Goal: Task Accomplishment & Management: Use online tool/utility

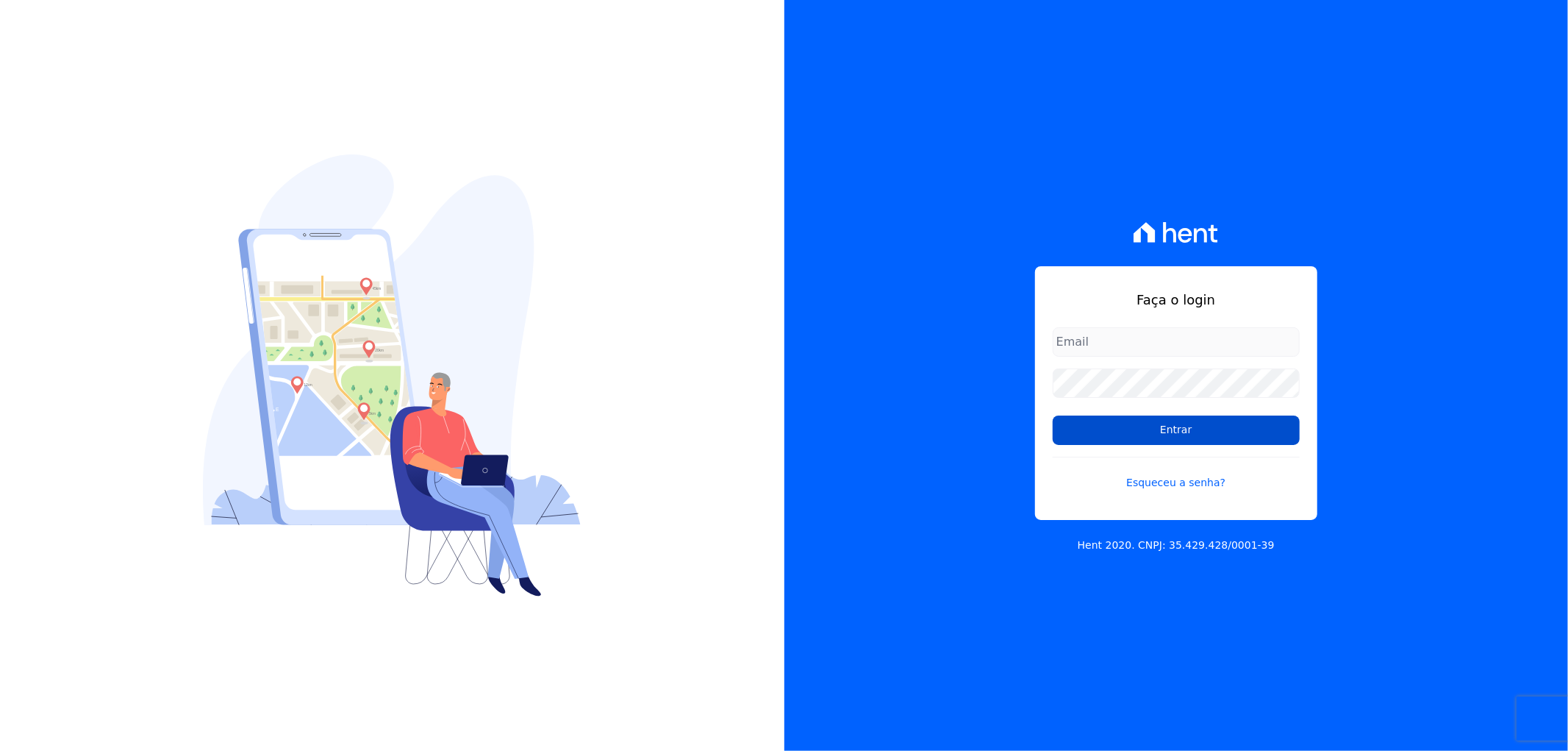
type input "[EMAIL_ADDRESS][DOMAIN_NAME]"
click at [1159, 428] on input "Entrar" at bounding box center [1176, 430] width 247 height 30
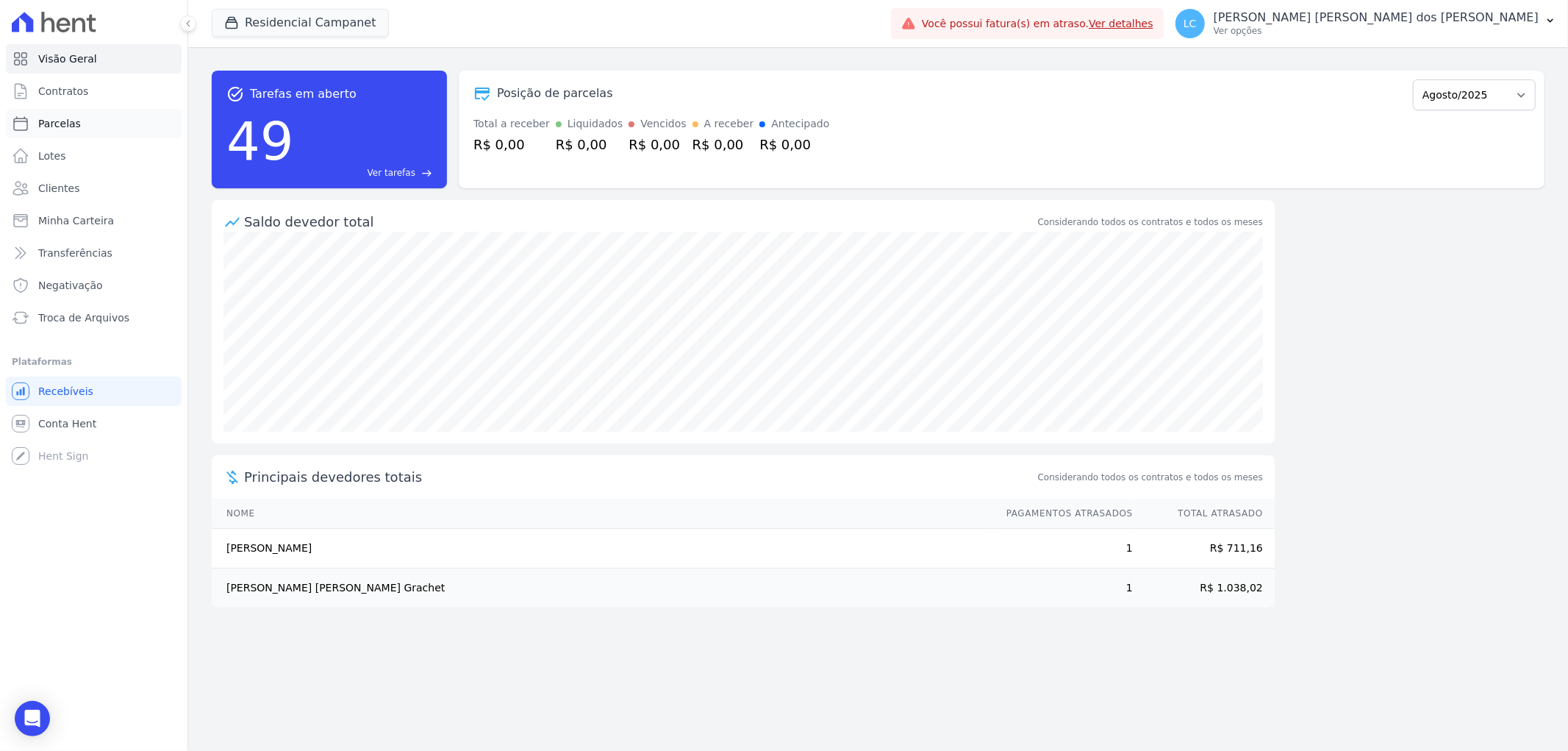
click at [64, 130] on span "Parcelas" at bounding box center [60, 123] width 43 height 15
select select
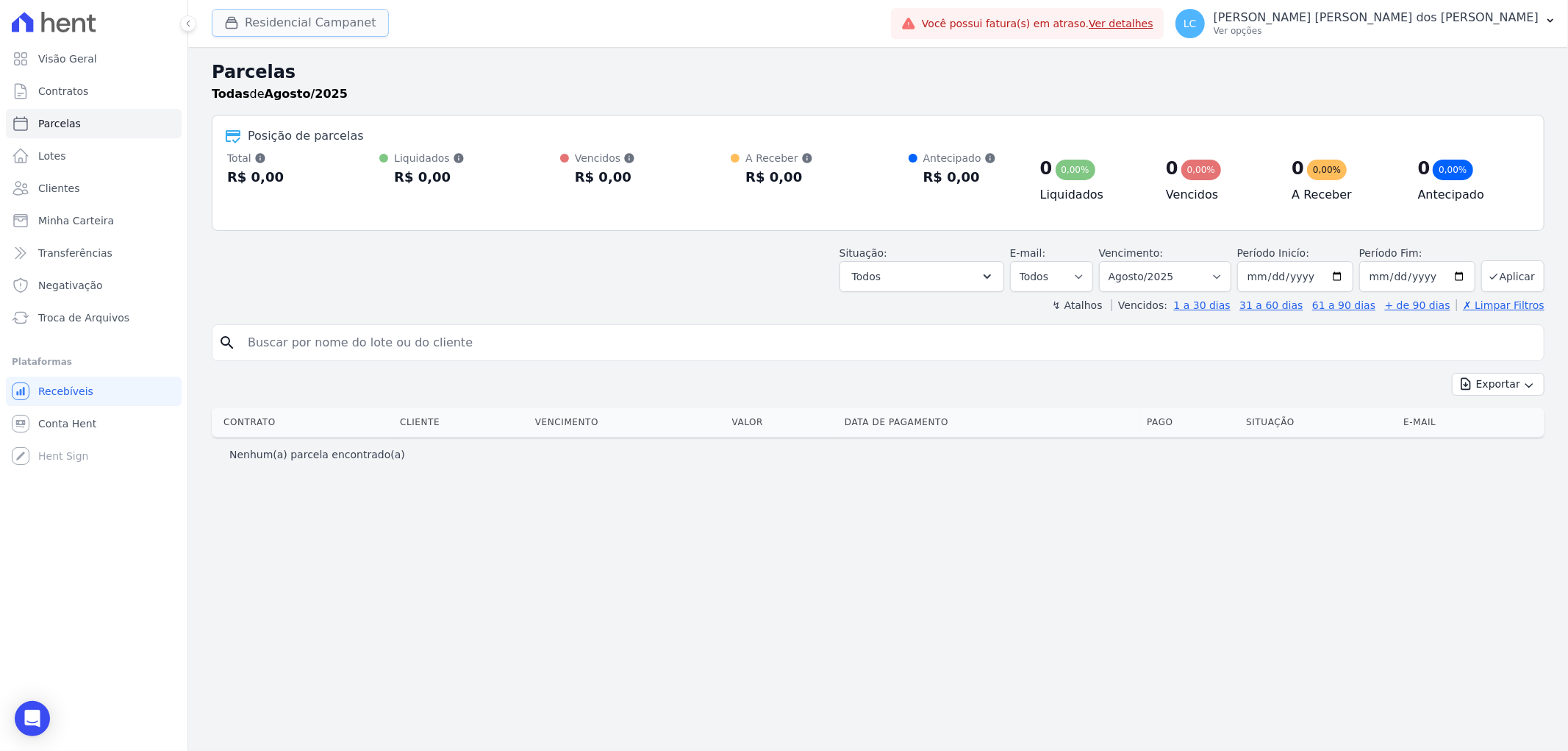
click at [270, 25] on button "Residencial Campanet" at bounding box center [300, 23] width 177 height 28
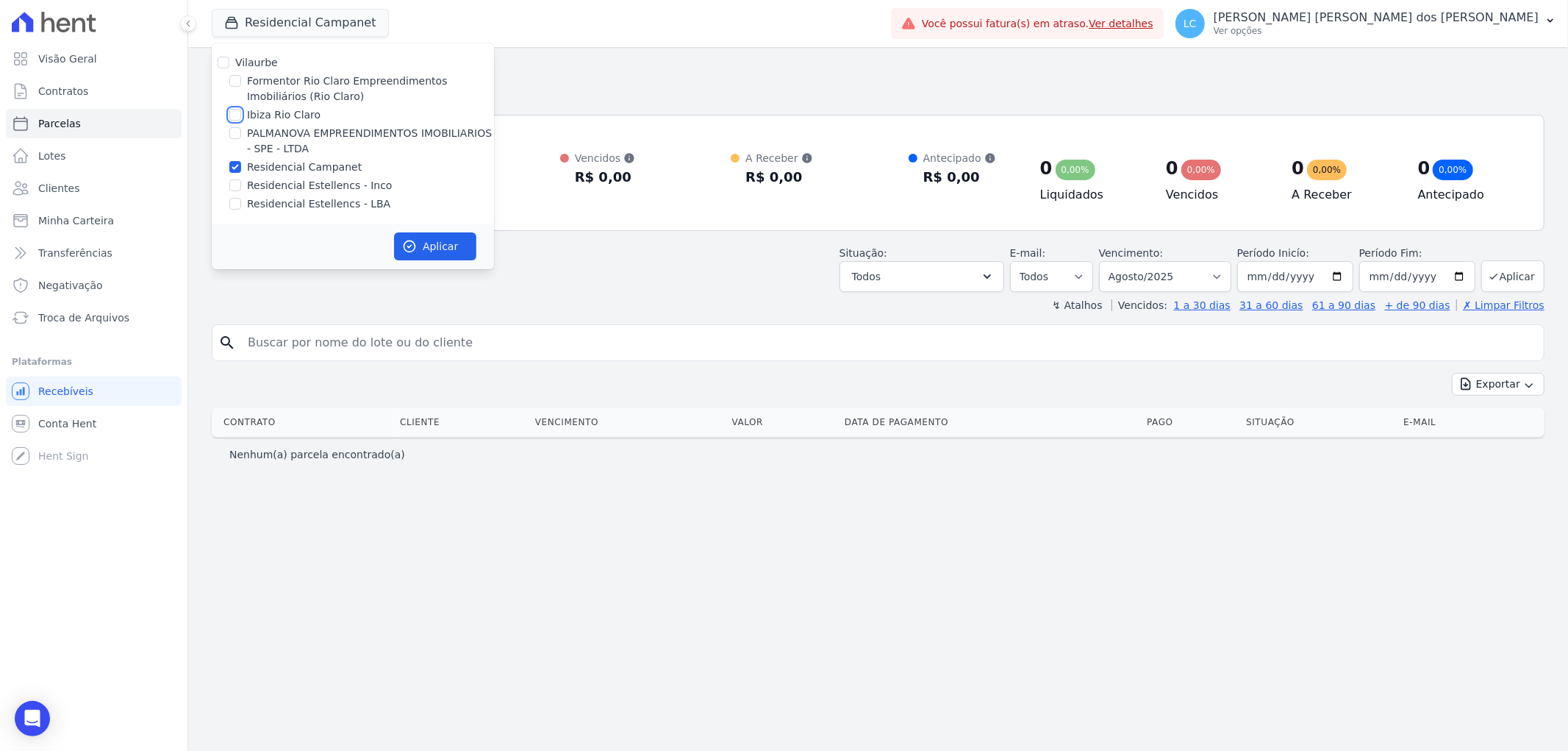
click at [236, 118] on input "Ibiza Rio Claro" at bounding box center [234, 114] width 11 height 11
checkbox input "true"
drag, startPoint x: 231, startPoint y: 165, endPoint x: 311, endPoint y: 206, distance: 89.9
click at [232, 165] on input "Residencial Campanet" at bounding box center [234, 167] width 11 height 11
checkbox input "false"
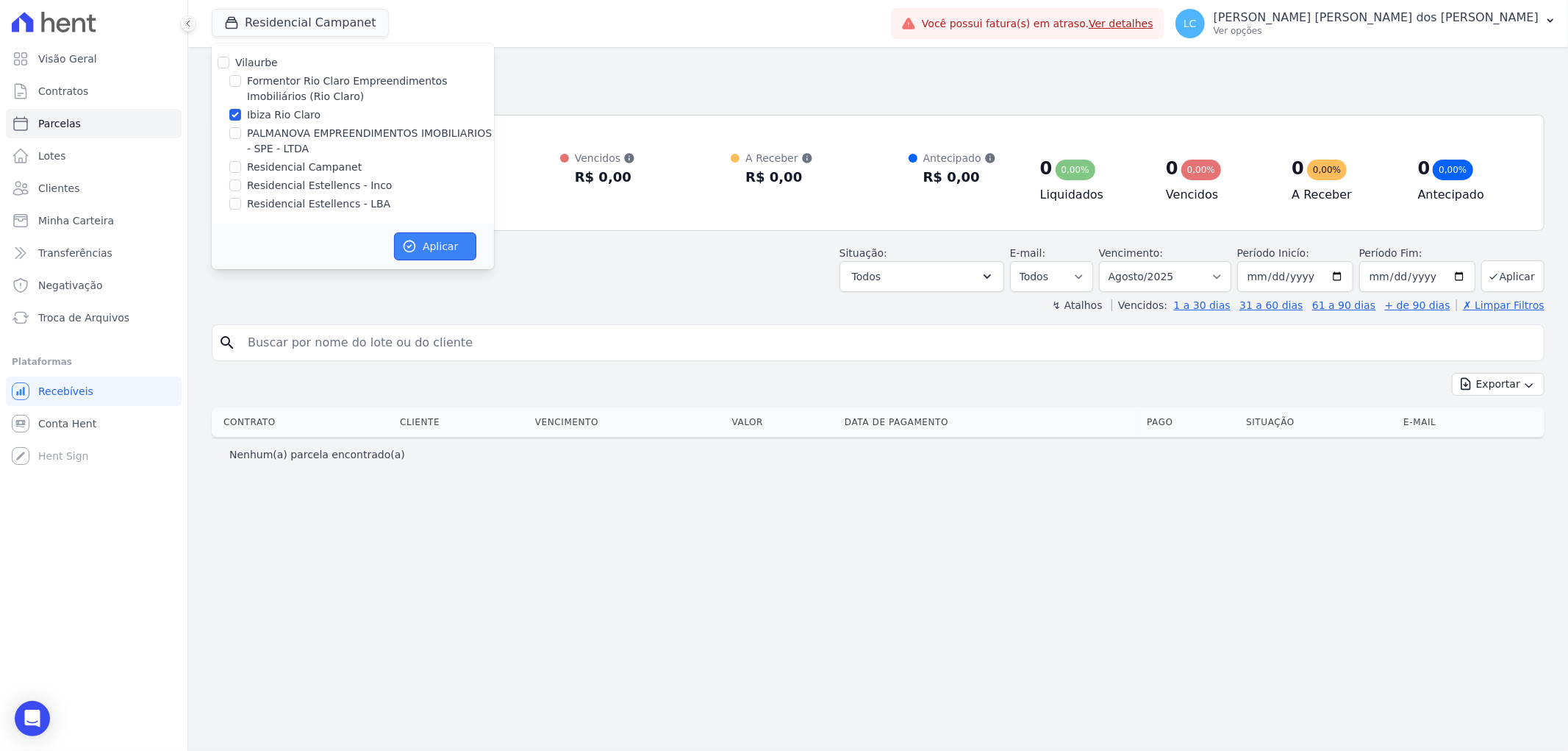
click at [448, 248] on button "Aplicar" at bounding box center [435, 247] width 82 height 28
select select
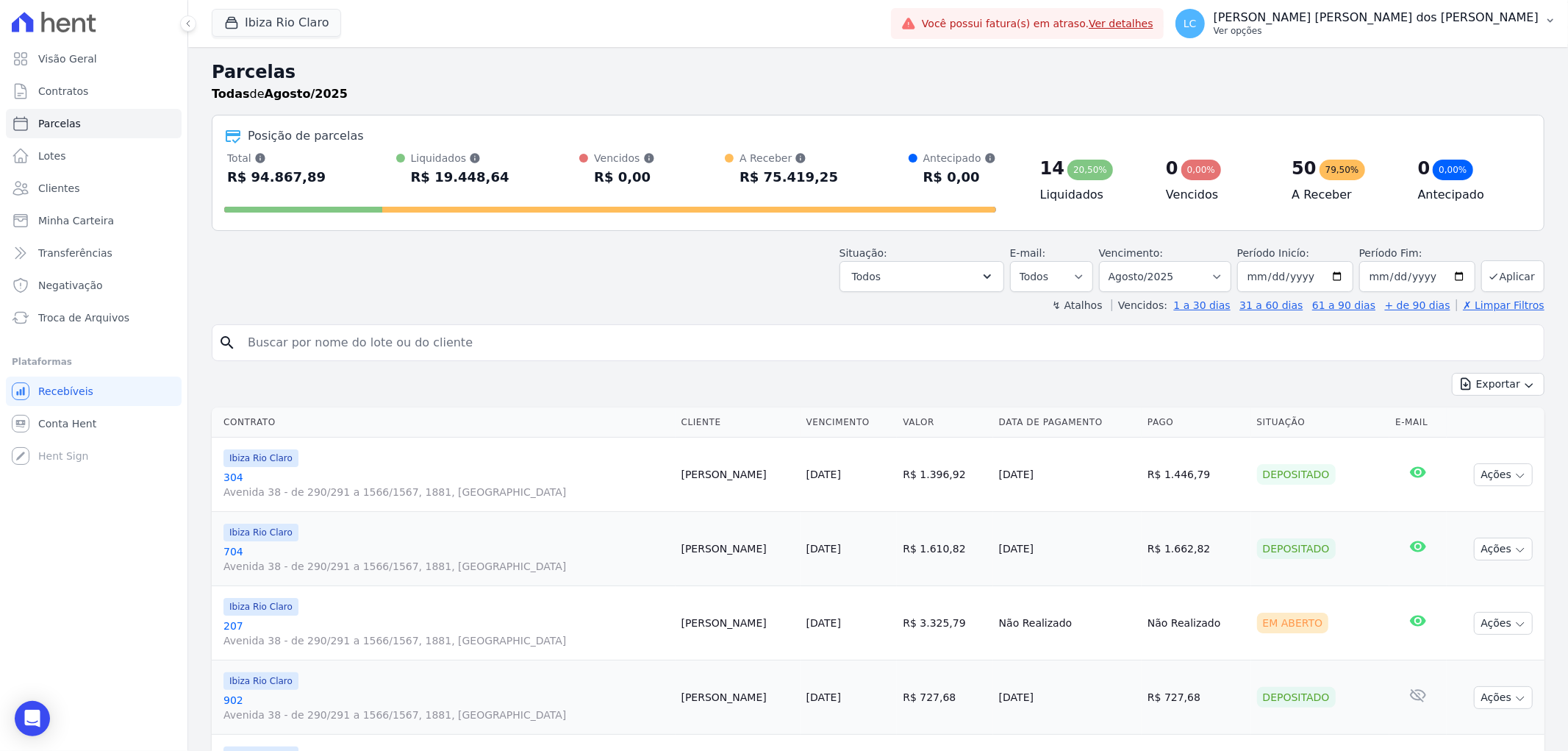
click at [1196, 18] on span "LC" at bounding box center [1189, 24] width 13 height 11
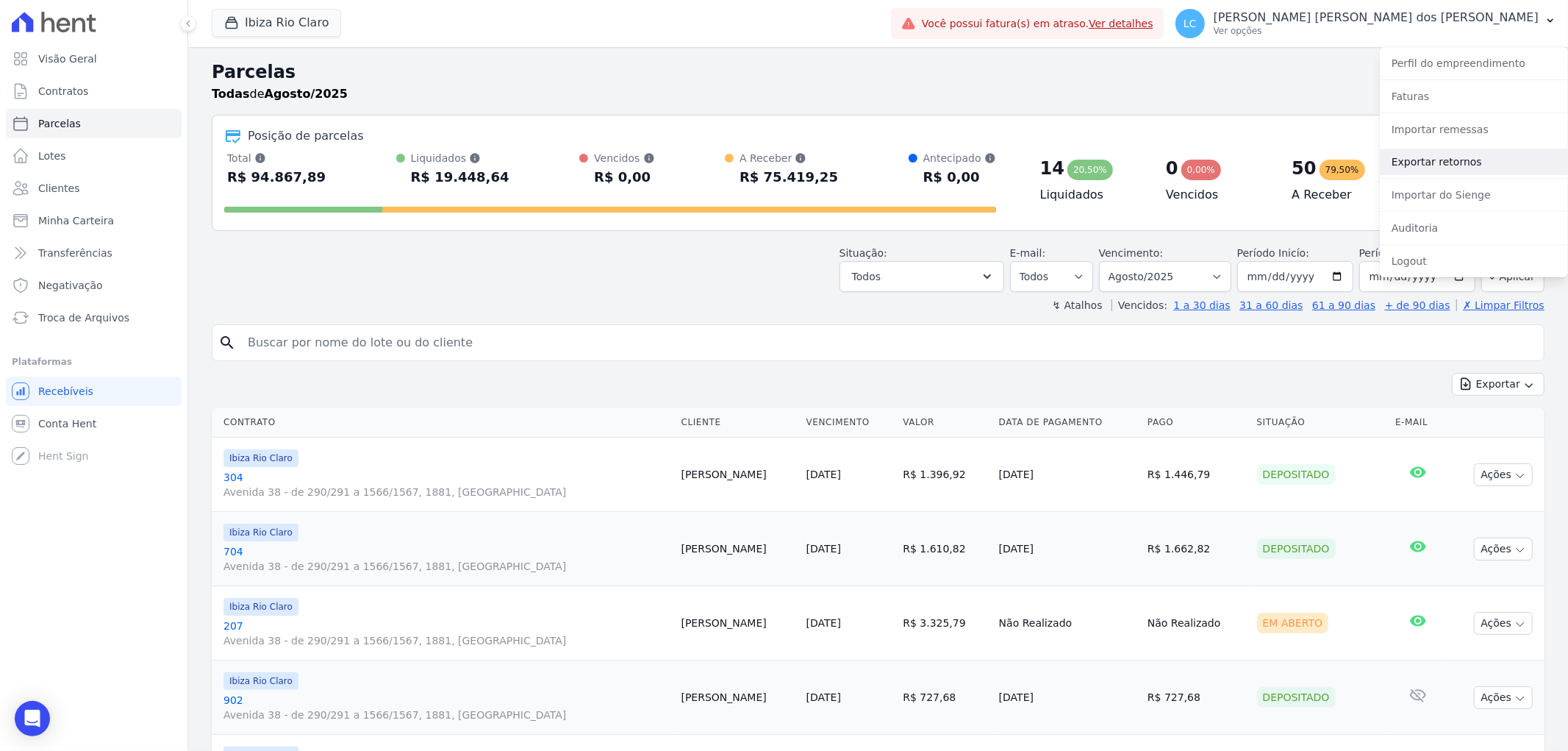
click at [1445, 166] on link "Exportar retornos" at bounding box center [1473, 161] width 189 height 26
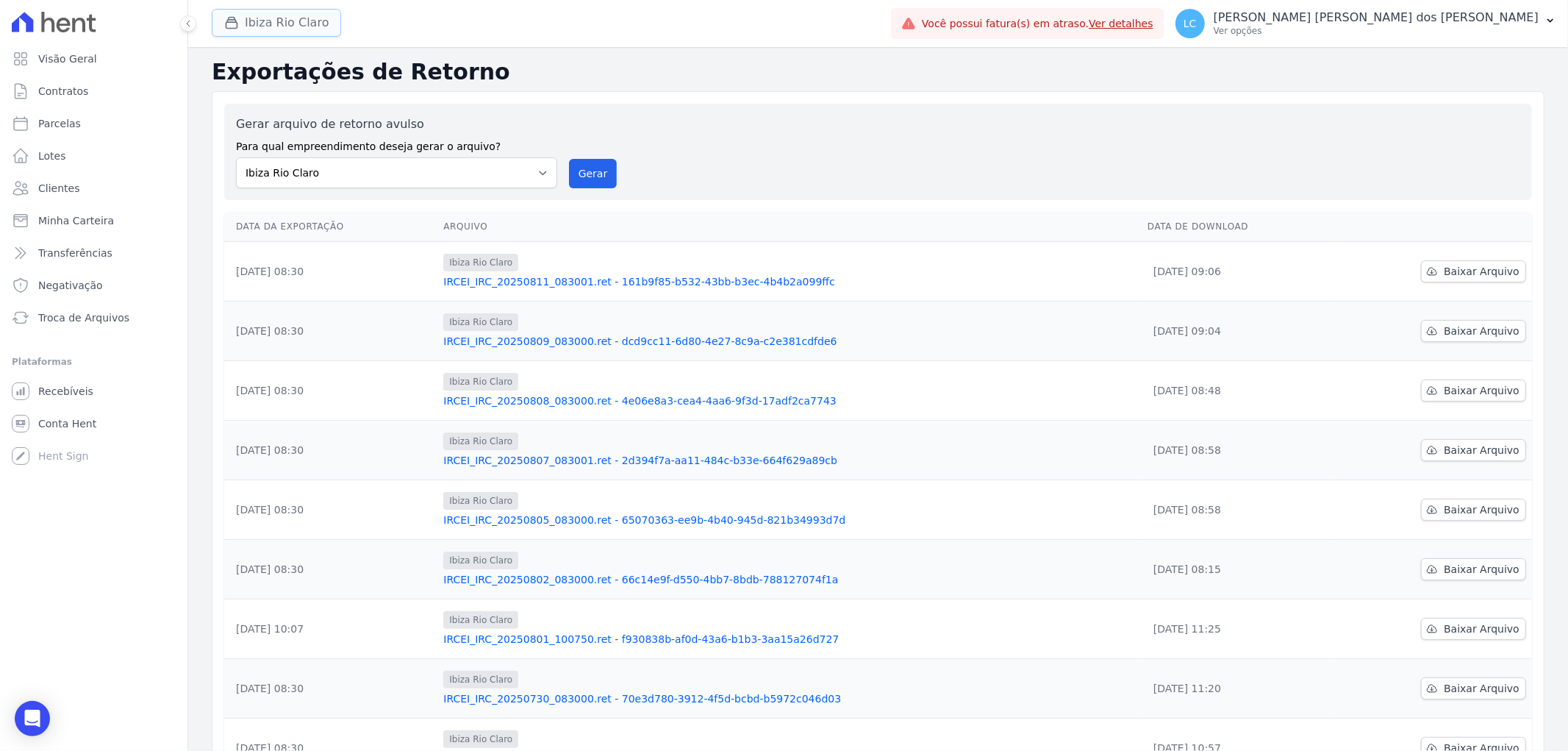
click at [270, 19] on button "Ibiza Rio Claro" at bounding box center [275, 23] width 129 height 28
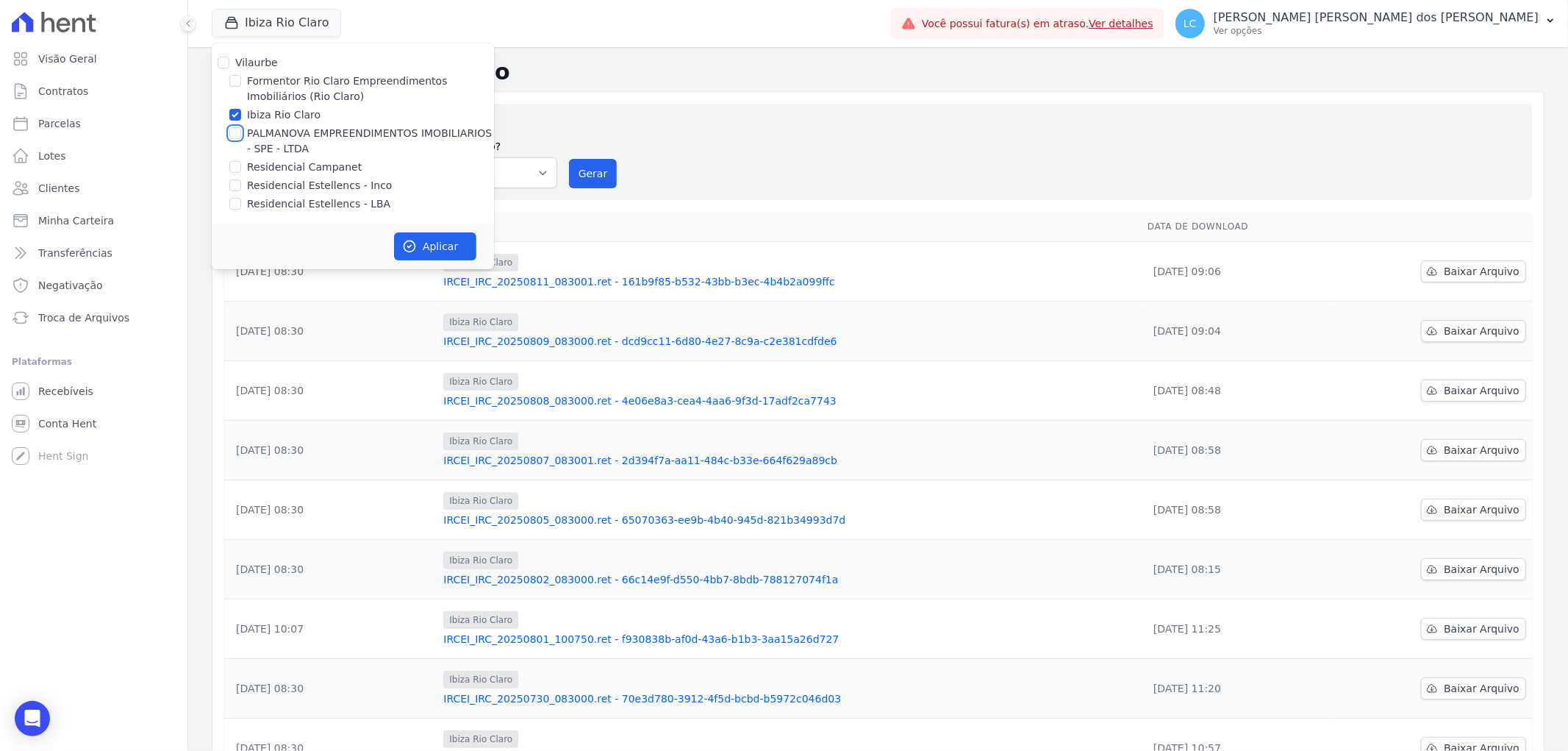
click at [237, 134] on input "PALMANOVA EMPREENDIMENTOS IMOBILIARIOS - SPE - LTDA" at bounding box center [234, 132] width 11 height 11
checkbox input "true"
click at [234, 118] on input "Ibiza Rio Claro" at bounding box center [234, 114] width 11 height 11
checkbox input "false"
click at [430, 247] on button "Aplicar" at bounding box center [435, 247] width 82 height 28
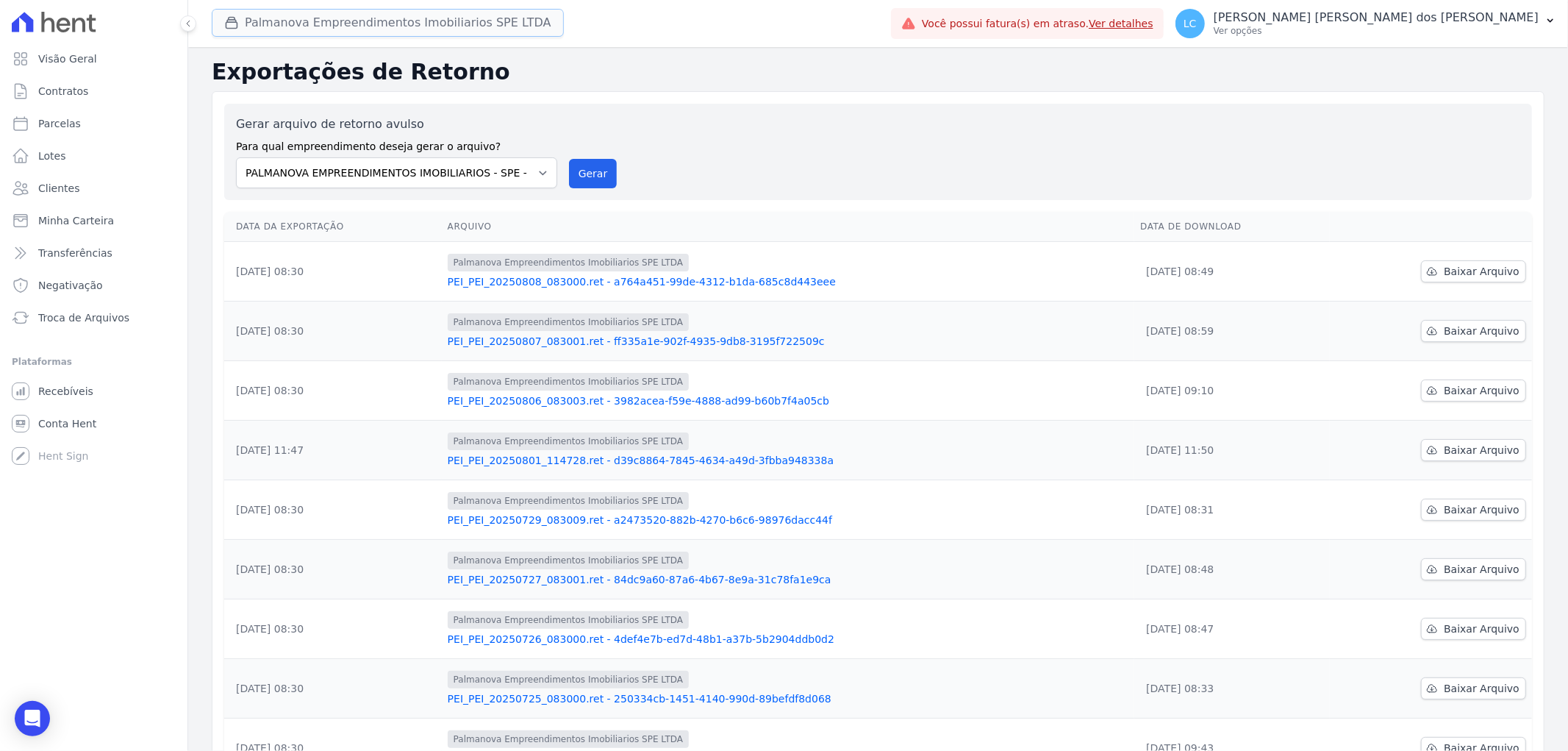
click at [313, 28] on button "Palmanova Empreendimentos Imobiliarios SPE LTDA" at bounding box center [387, 23] width 352 height 28
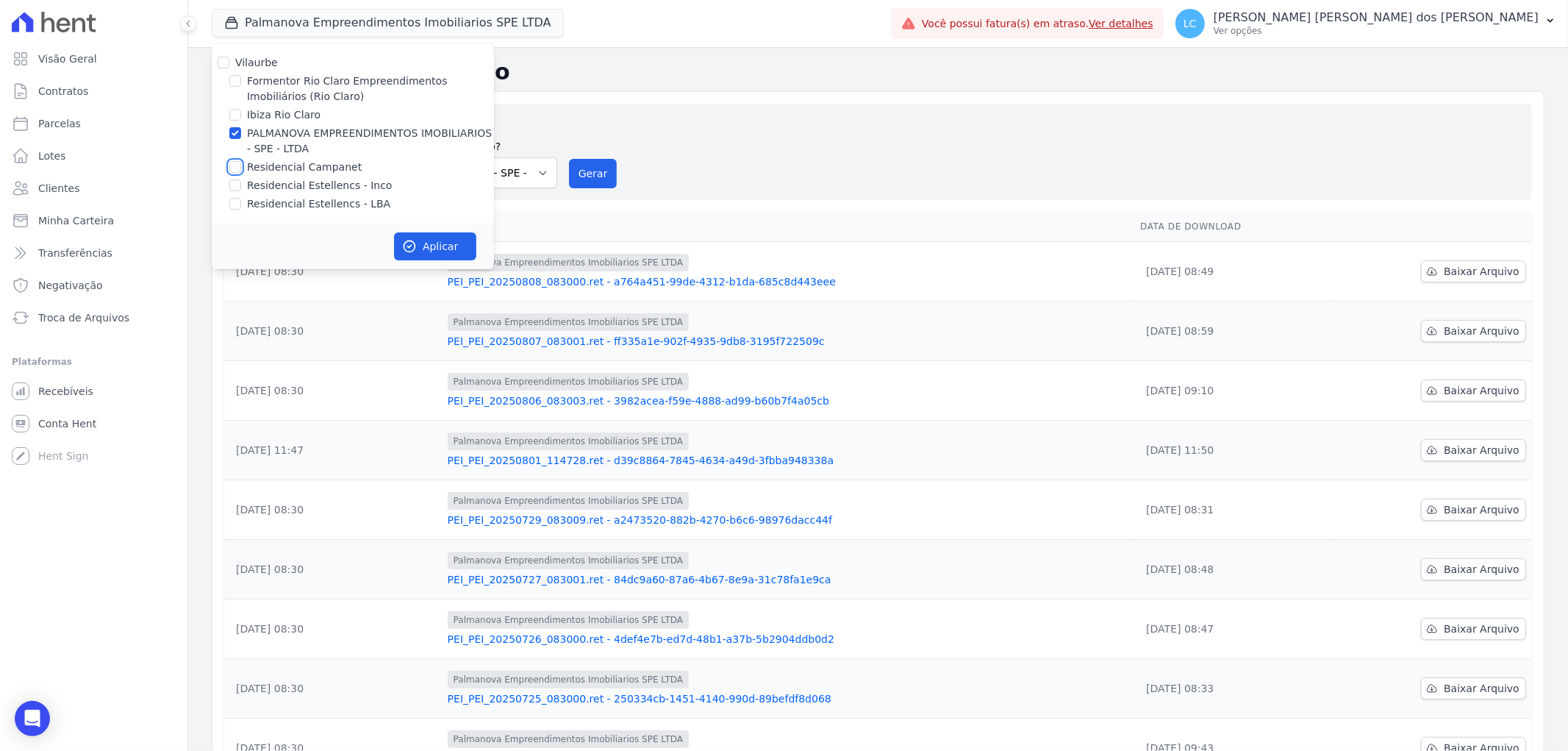
click at [235, 166] on input "Residencial Campanet" at bounding box center [234, 167] width 11 height 11
checkbox input "true"
click at [237, 134] on input "PALMANOVA EMPREENDIMENTOS IMOBILIARIOS - SPE - LTDA" at bounding box center [234, 132] width 11 height 11
checkbox input "false"
click at [432, 248] on button "Aplicar" at bounding box center [435, 247] width 82 height 28
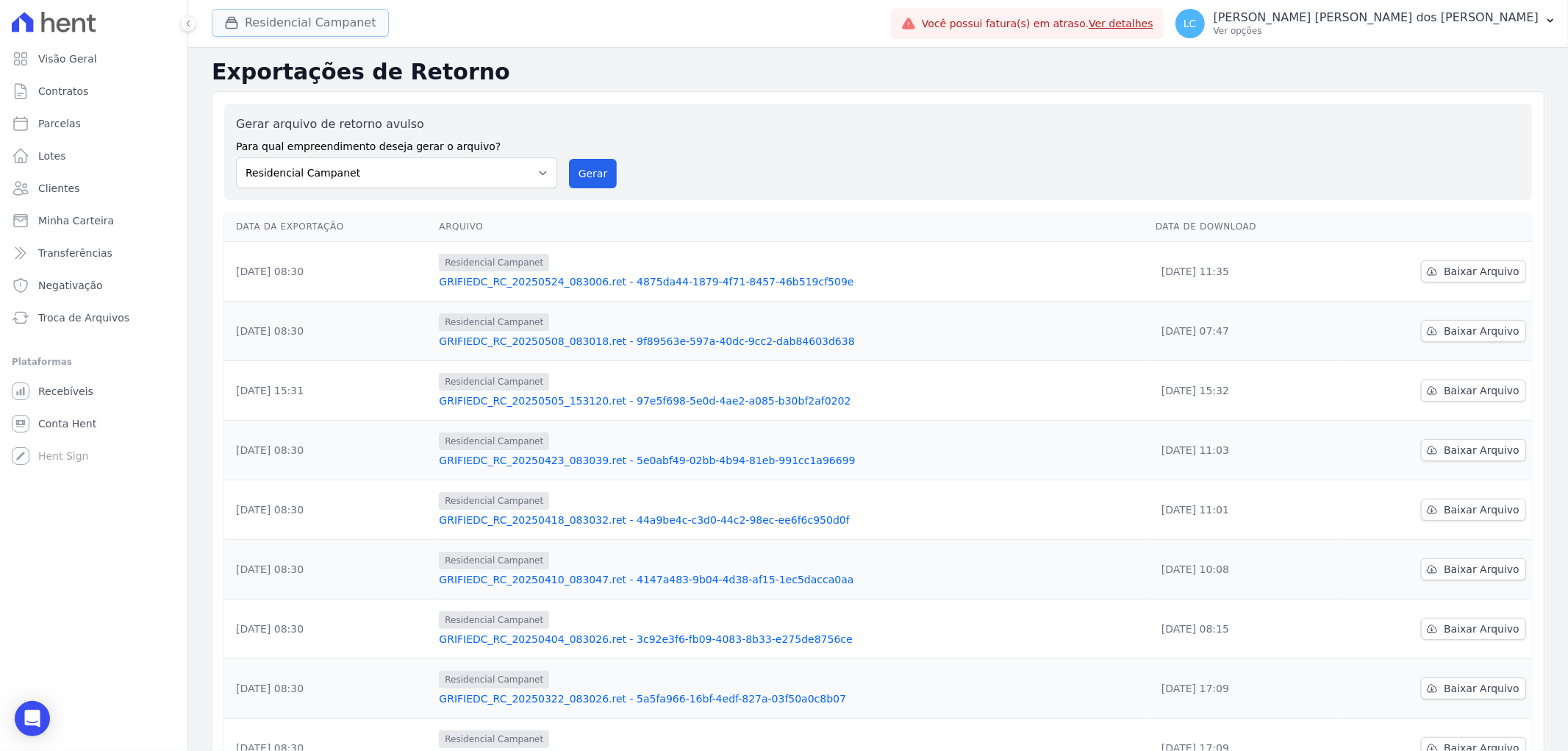
click at [272, 32] on button "Residencial Campanet" at bounding box center [300, 23] width 177 height 28
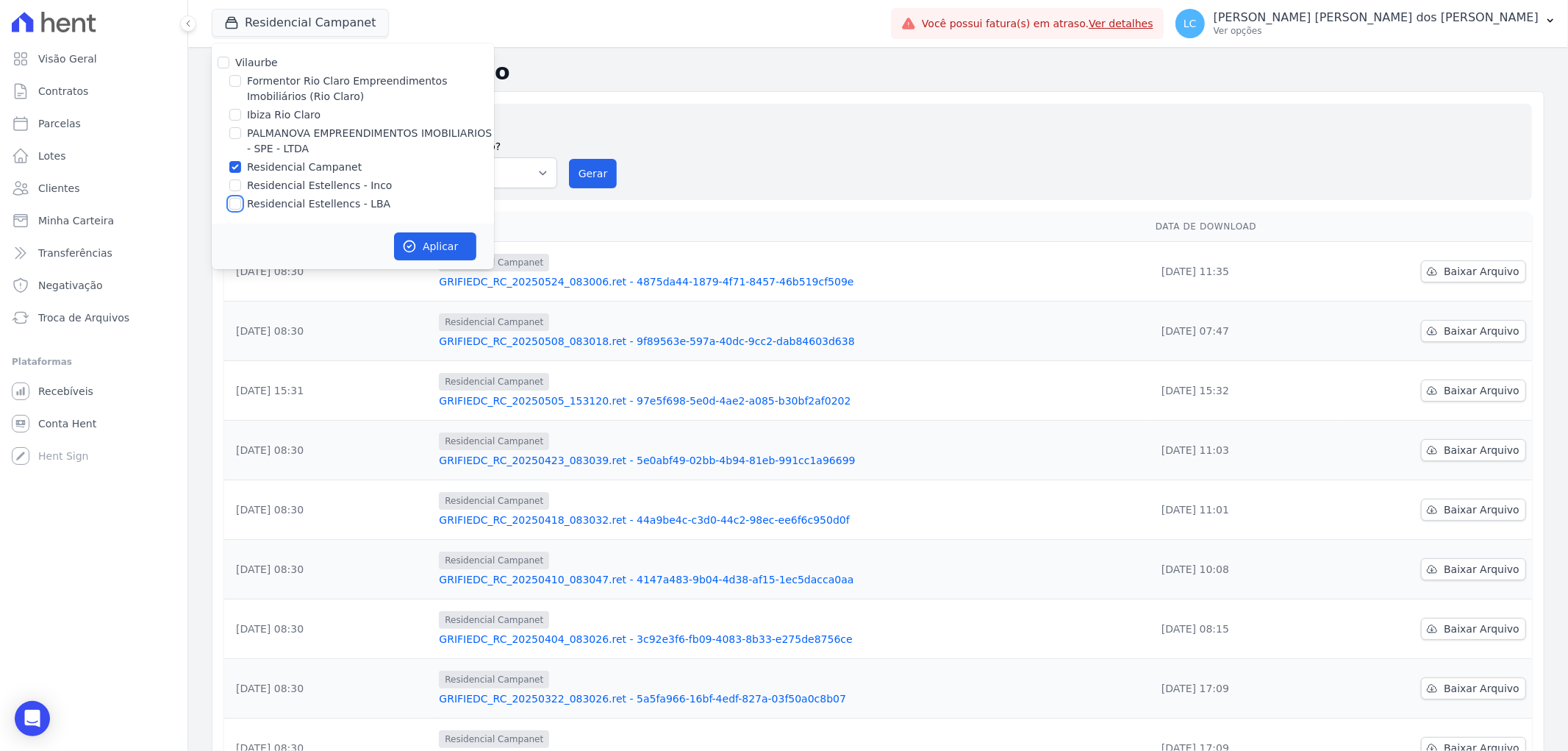
click at [236, 202] on input "Residencial Estellencs - LBA" at bounding box center [234, 203] width 11 height 11
checkbox input "true"
click at [234, 164] on input "Residencial Campanet" at bounding box center [234, 167] width 11 height 11
checkbox input "false"
click at [429, 251] on button "Aplicar" at bounding box center [435, 247] width 82 height 28
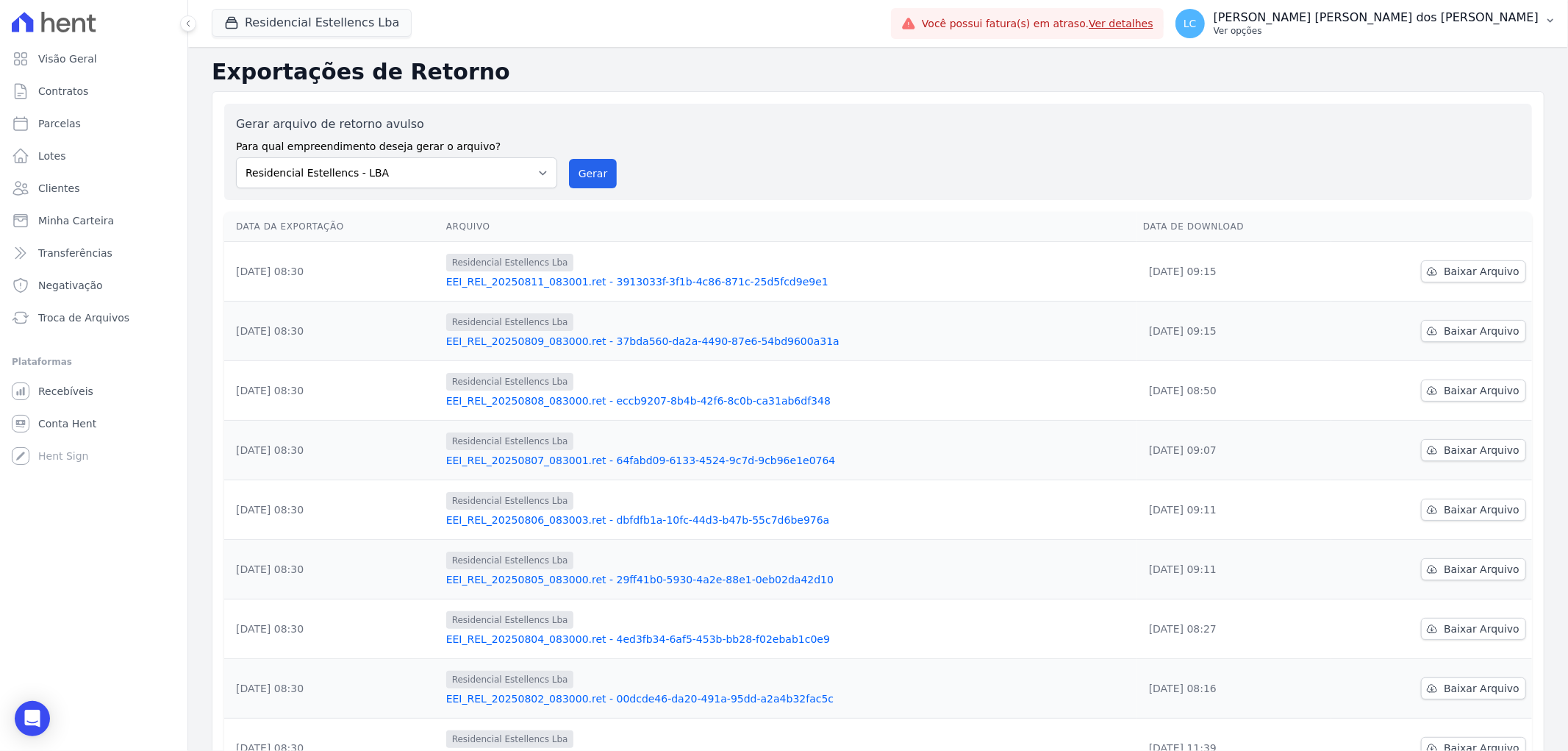
click at [1205, 26] on span "LC" at bounding box center [1190, 24] width 30 height 30
click at [1445, 261] on link "Logout" at bounding box center [1473, 261] width 189 height 26
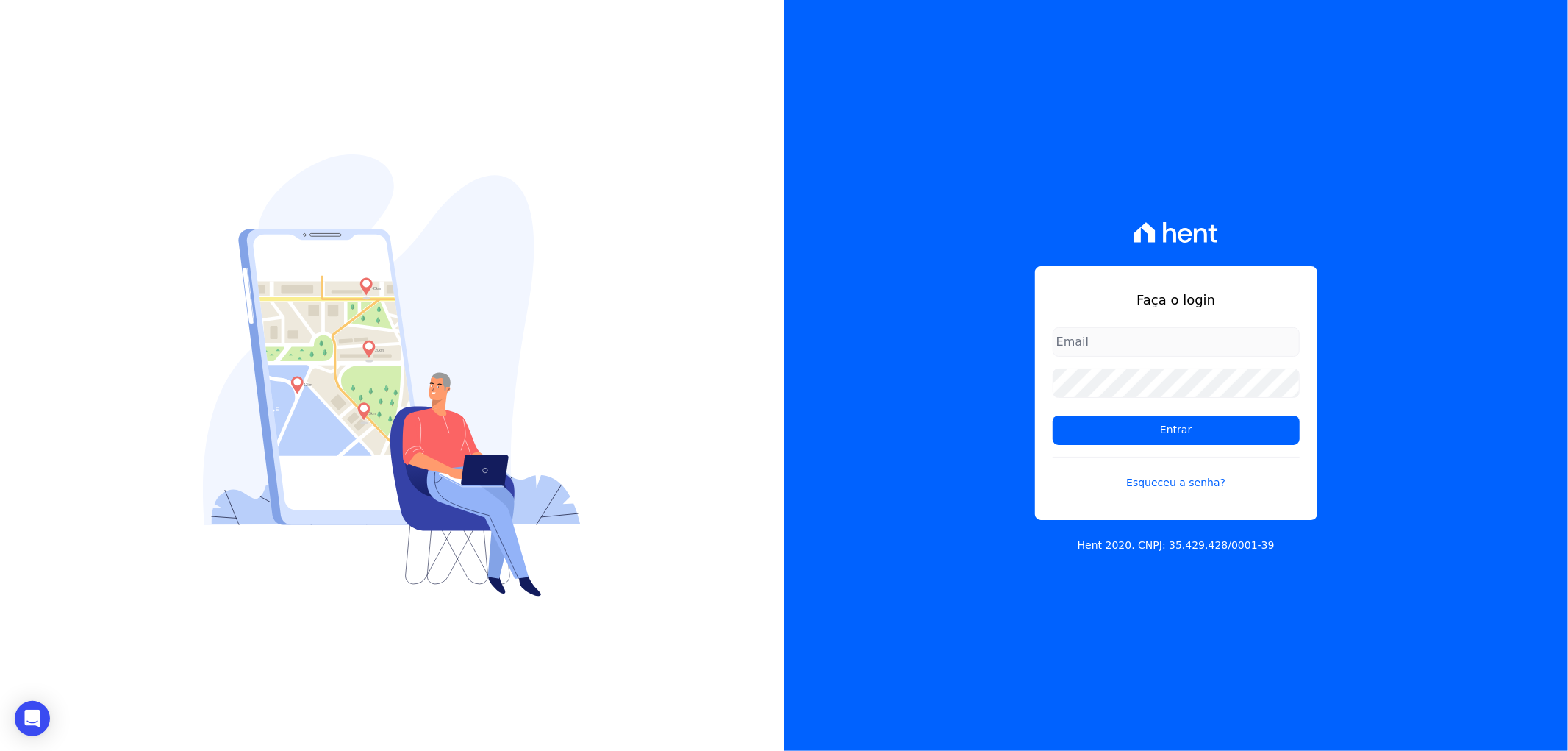
type input "[EMAIL_ADDRESS][DOMAIN_NAME]"
drag, startPoint x: 1119, startPoint y: 332, endPoint x: 906, endPoint y: 329, distance: 213.0
click at [906, 329] on div "Faça o login recepcao@vilaurbe.com.br Entrar Esqueceu a senha? Hent 2020. CNPJ:…" at bounding box center [1176, 376] width 784 height 751
type input "adm02@vilaurbe.com.br"
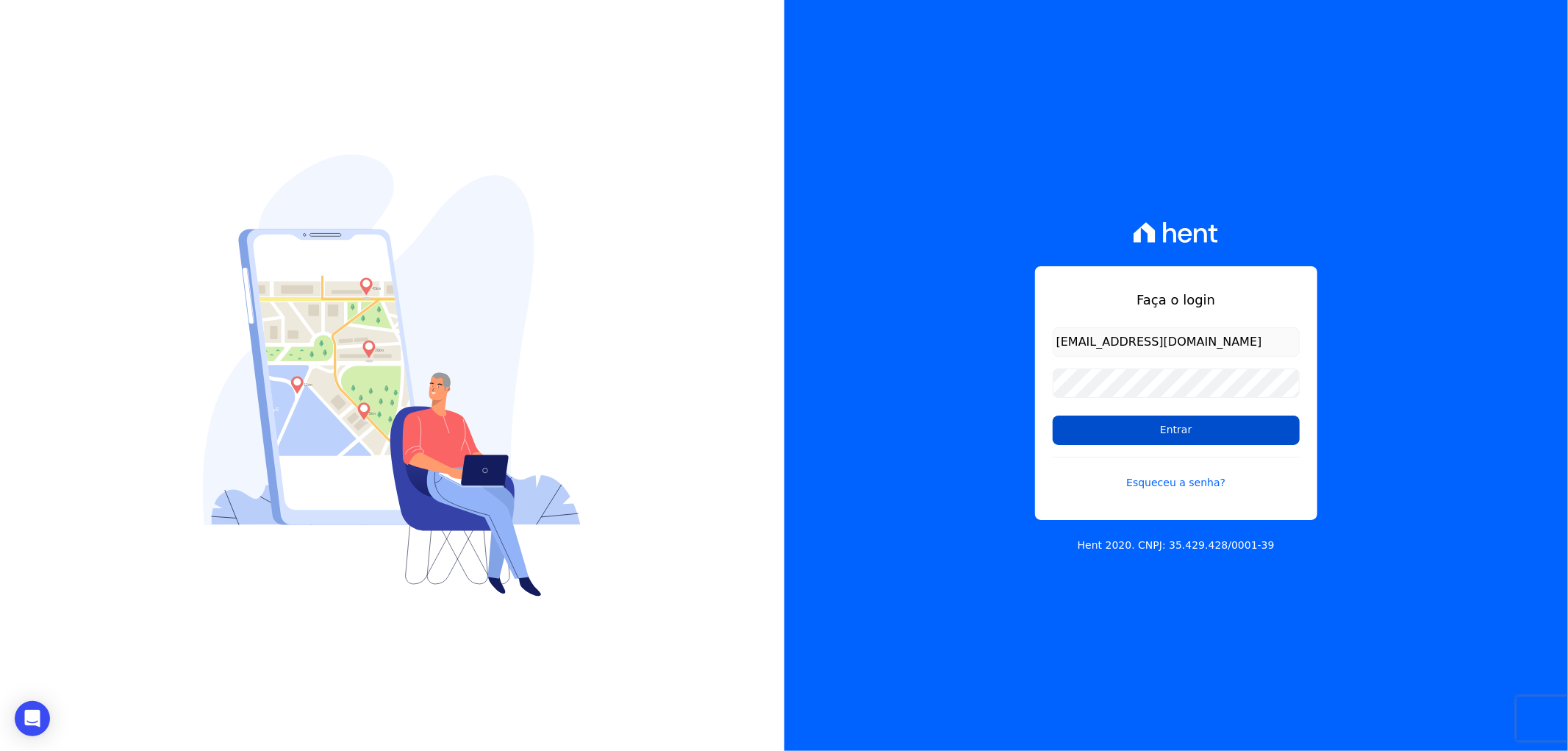
click at [1086, 435] on input "Entrar" at bounding box center [1176, 430] width 247 height 30
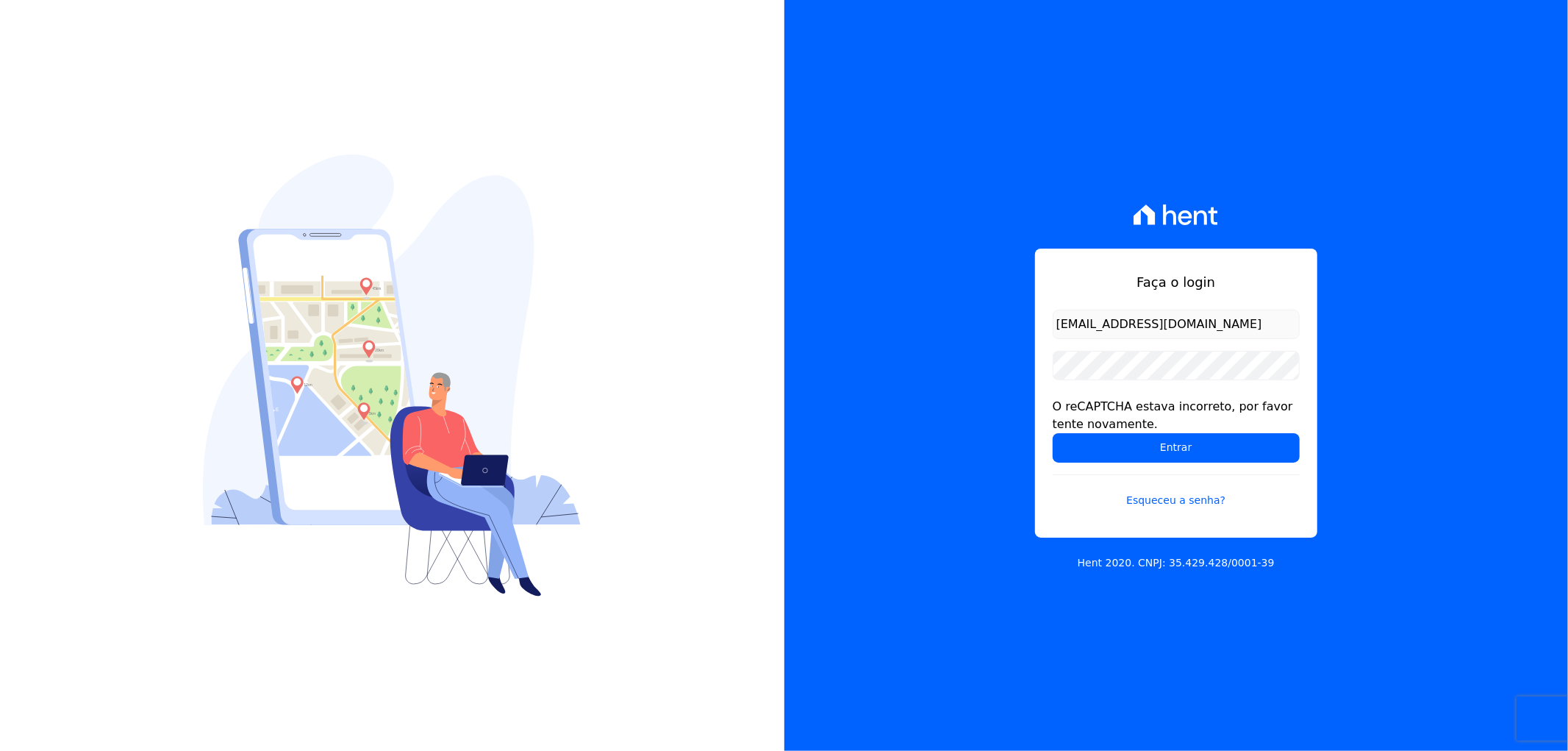
click at [1455, 488] on div "Faça o login adm02@vilaurbe.com.br O reCAPTCHA estava incorreto, por favor tent…" at bounding box center [1176, 376] width 784 height 751
click at [913, 355] on div "Faça o login adm02@vilaurbe.com.br O reCAPTCHA estava incorreto, por favor tent…" at bounding box center [1176, 376] width 784 height 751
click at [1165, 452] on input "Entrar" at bounding box center [1176, 448] width 247 height 30
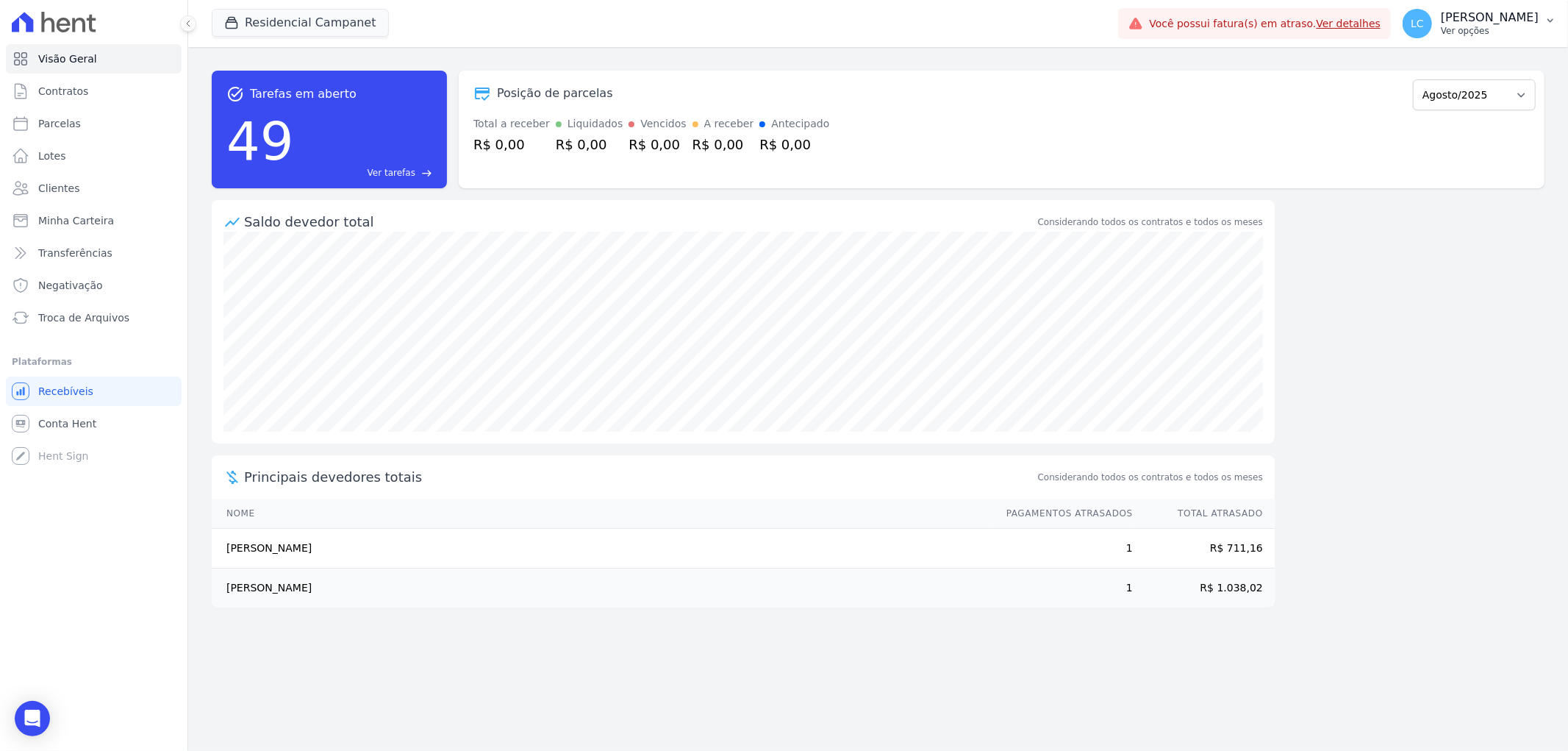
click at [1441, 22] on p "Larissa Caroline dos Santos Souza" at bounding box center [1489, 18] width 97 height 15
click at [1428, 260] on link "Logout" at bounding box center [1473, 261] width 189 height 26
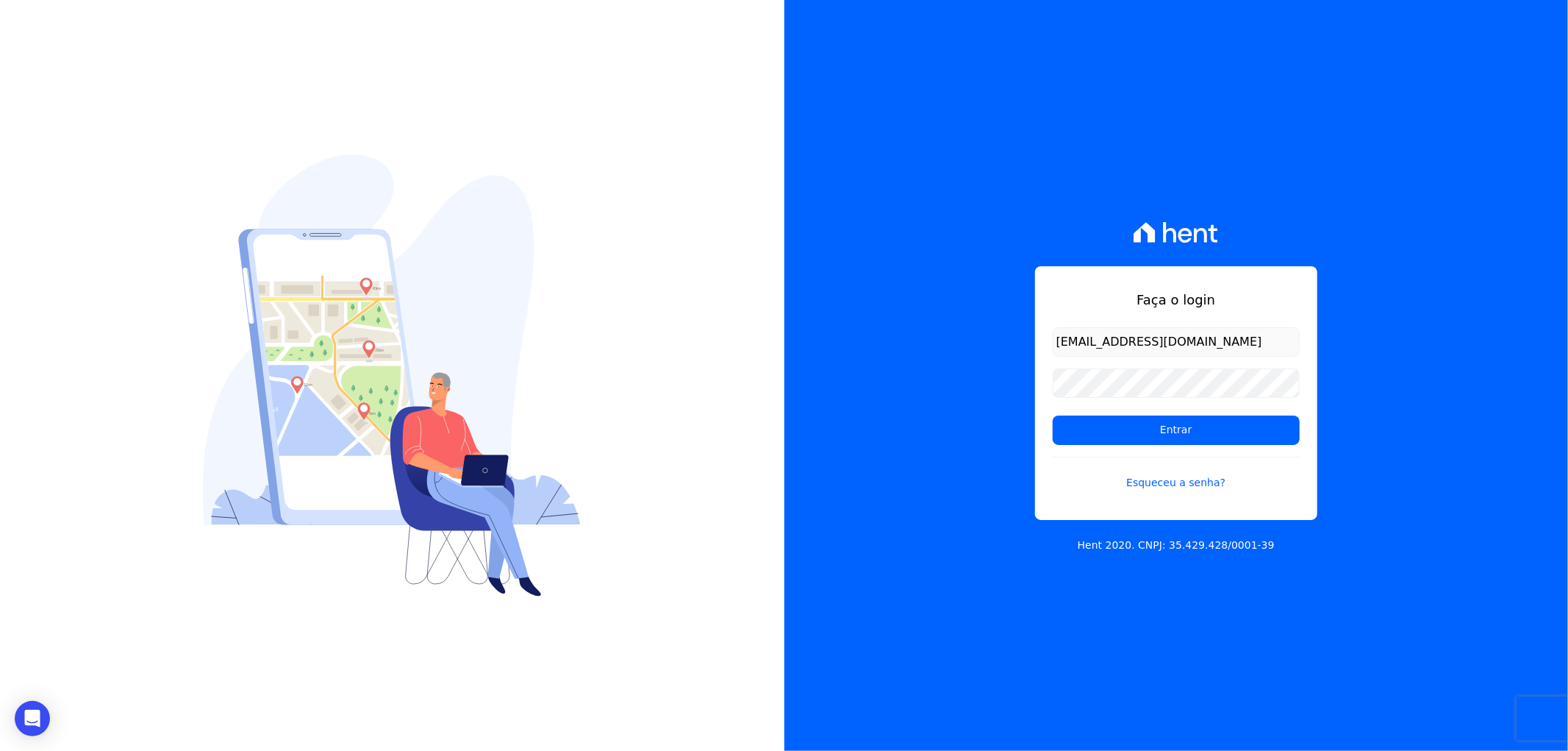
click at [1240, 331] on input "recepcao@vilaurbe.com.br" at bounding box center [1176, 342] width 247 height 30
drag, startPoint x: 1240, startPoint y: 331, endPoint x: 612, endPoint y: 268, distance: 631.2
click at [612, 268] on div "Faça o login recepcao@vilaurbe.com.br Entrar Esqueceu a senha? Hent 2020. CNPJ:…" at bounding box center [784, 376] width 1568 height 751
type input "[EMAIL_ADDRESS][DOMAIN_NAME]"
click at [831, 650] on div "Faça o login adm02@vilaurbe.com.br Entrar Esqueceu a senha? Hent 2020. CNPJ: 35…" at bounding box center [1176, 376] width 784 height 751
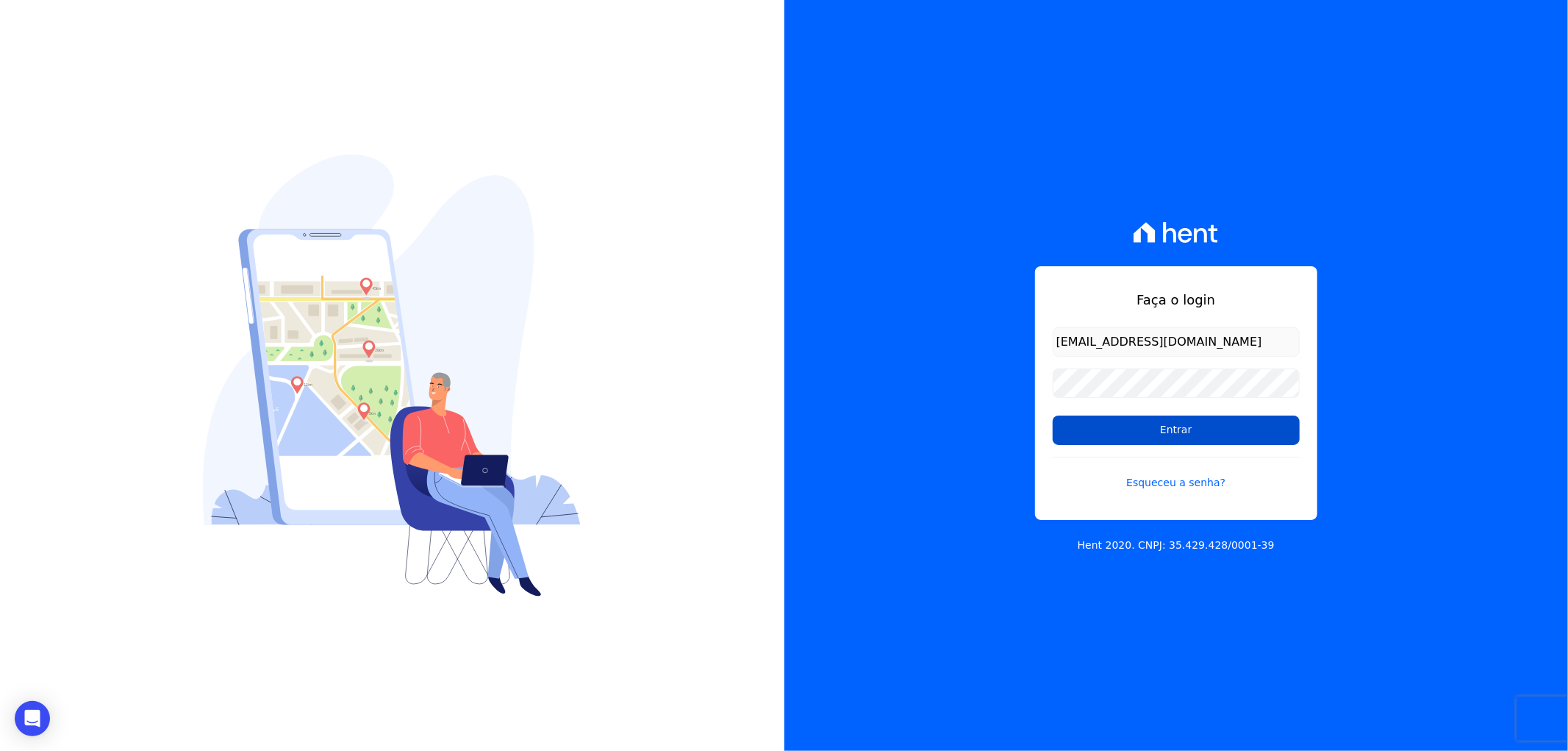
click at [1196, 432] on input "Entrar" at bounding box center [1176, 430] width 247 height 30
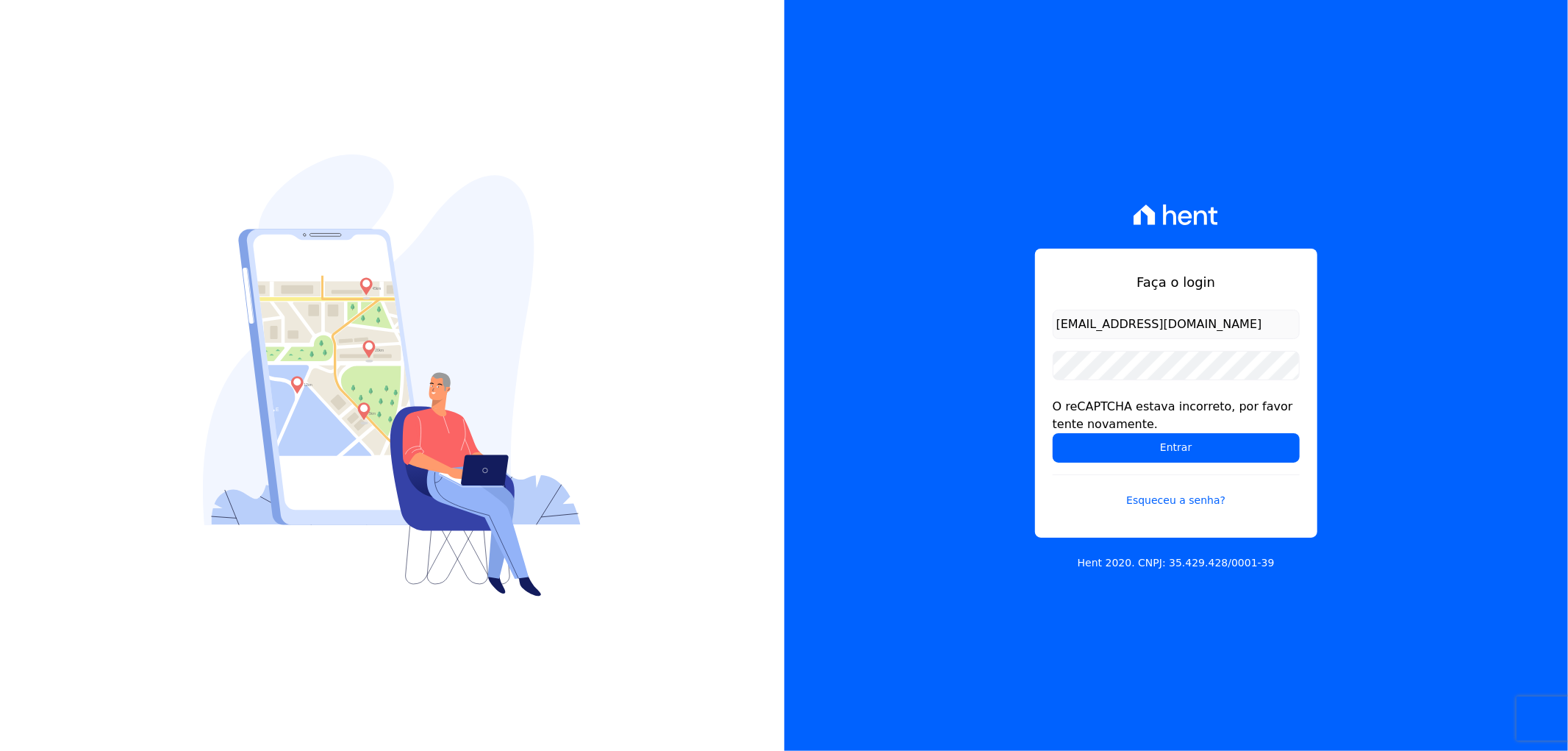
click at [1500, 425] on div "Faça o login adm02@vilaurbe.com.br O reCAPTCHA estava incorreto, por favor tent…" at bounding box center [1176, 376] width 784 height 751
click at [1146, 449] on input "Entrar" at bounding box center [1176, 448] width 247 height 30
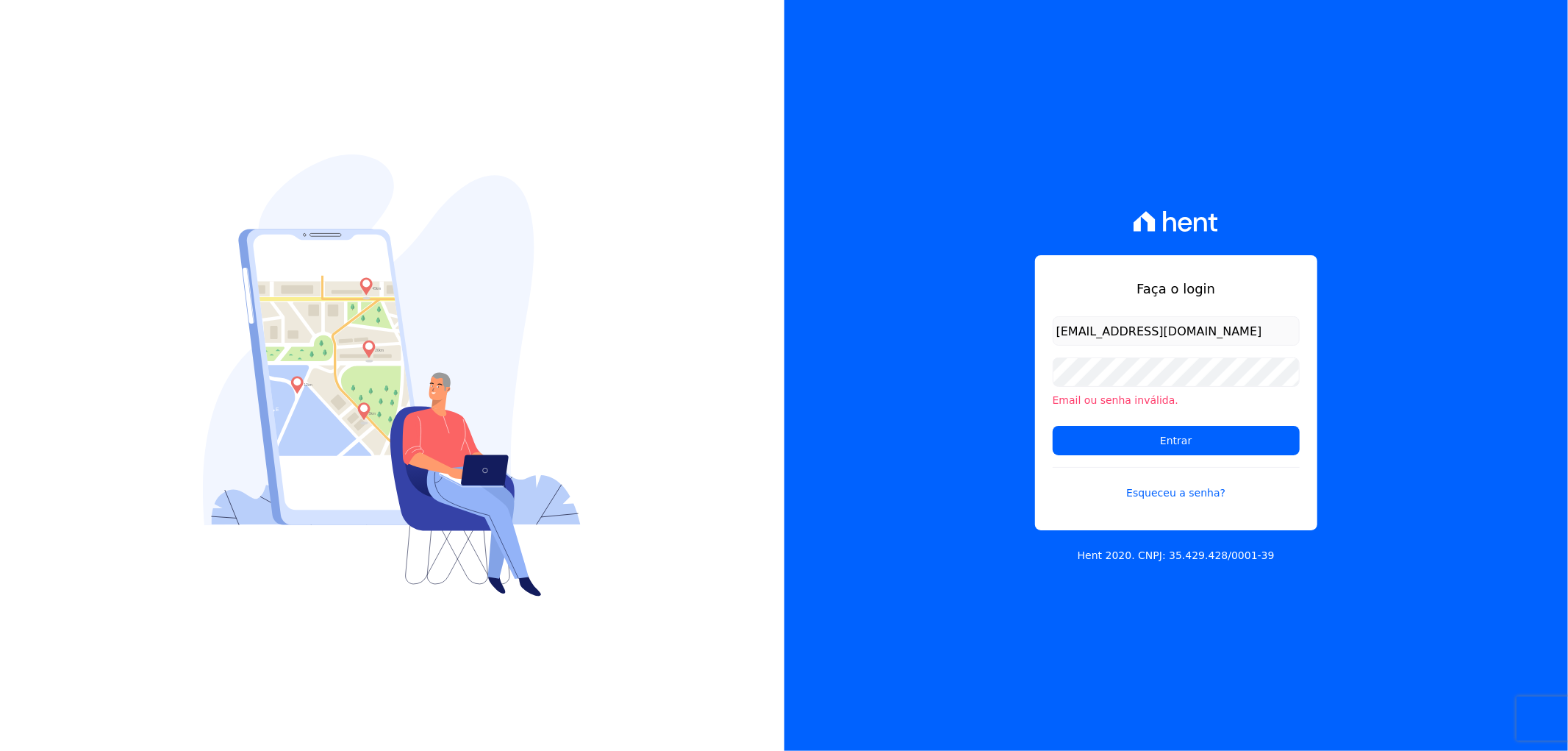
click at [1509, 473] on div "Faça o login [EMAIL_ADDRESS][DOMAIN_NAME] Email ou senha inválida. Entrar Esque…" at bounding box center [1176, 376] width 784 height 751
drag, startPoint x: 1105, startPoint y: 647, endPoint x: 1102, endPoint y: 636, distance: 11.4
click at [1103, 640] on div "Faça o login [EMAIL_ADDRESS][DOMAIN_NAME] Email ou senha inválida. Entrar Esque…" at bounding box center [1176, 376] width 784 height 751
click at [1101, 403] on li "Email ou senha inválida." at bounding box center [1176, 401] width 247 height 16
drag, startPoint x: 933, startPoint y: 649, endPoint x: 988, endPoint y: 596, distance: 76.4
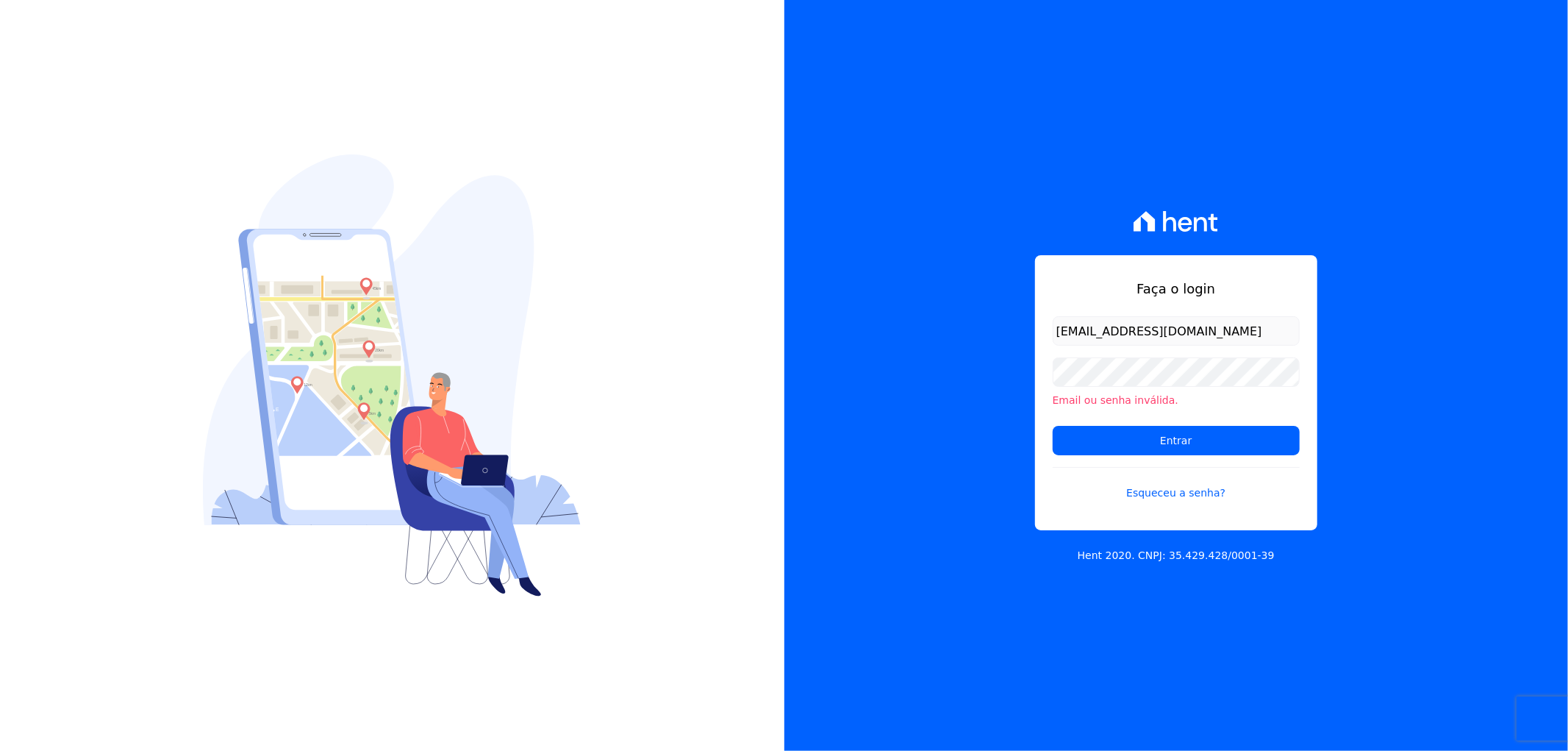
click at [978, 605] on div "Faça o login adm02@vilaurbe.com.br Email ou senha inválida. Entrar Esqueceu a s…" at bounding box center [1176, 376] width 784 height 751
click at [1161, 441] on input "Entrar" at bounding box center [1176, 440] width 247 height 30
click at [930, 448] on div "Faça o login [EMAIL_ADDRESS][DOMAIN_NAME] Email ou senha inválida. Entrar Esque…" at bounding box center [1176, 376] width 784 height 751
click at [1196, 435] on input "Entrar" at bounding box center [1176, 440] width 247 height 30
click at [1423, 643] on div "Faça o login [EMAIL_ADDRESS][DOMAIN_NAME] Email ou senha inválida. Entrar Esque…" at bounding box center [1176, 376] width 784 height 751
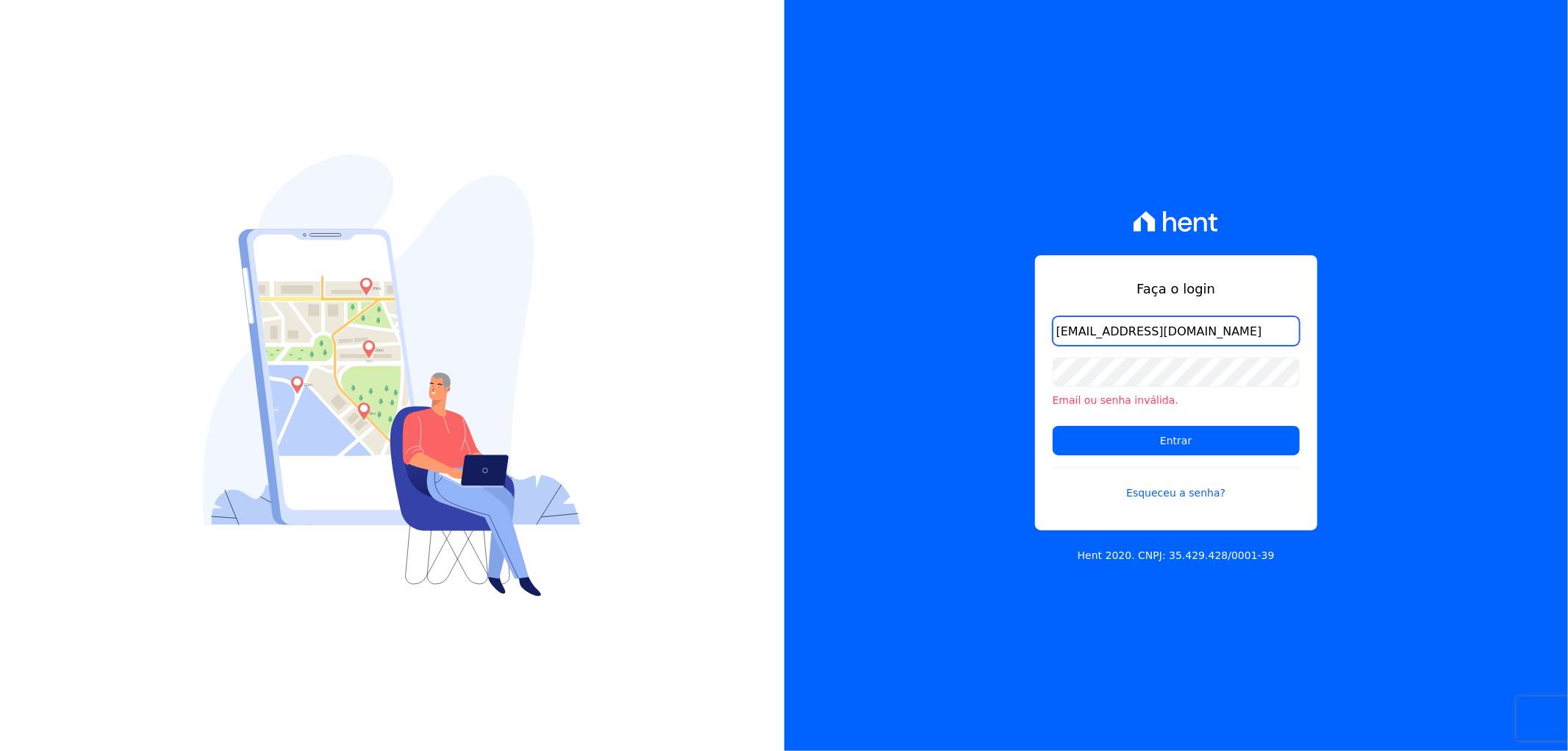
drag, startPoint x: 994, startPoint y: 327, endPoint x: 718, endPoint y: 328, distance: 276.0
click at [718, 328] on div "Faça o login adm02@vilaurbe.com.br Email ou senha inválida. Entrar Esqueceu a s…" at bounding box center [784, 376] width 1568 height 751
type input "[EMAIL_ADDRESS][DOMAIN_NAME]"
click at [1184, 441] on input "Entrar" at bounding box center [1176, 440] width 247 height 30
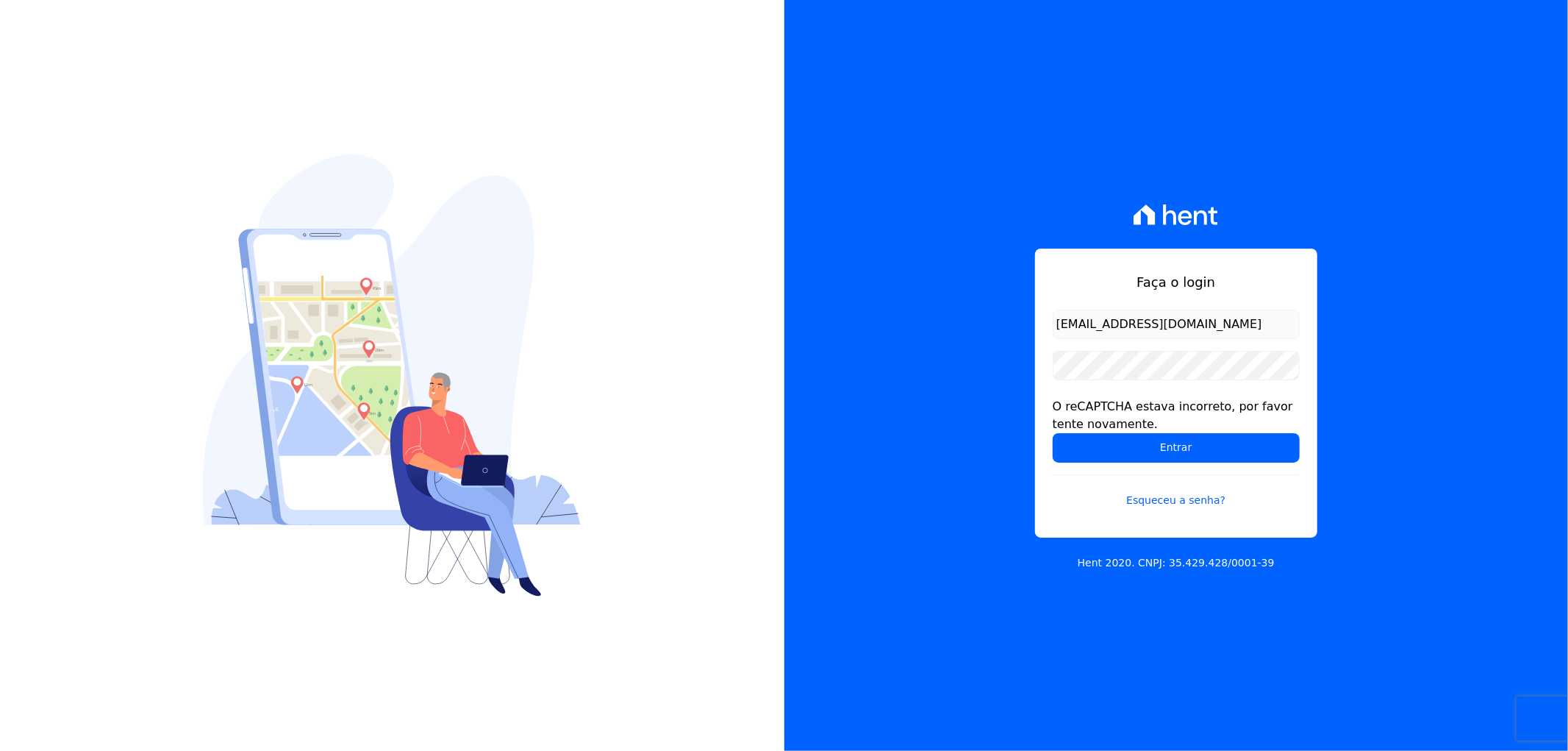
click at [1436, 255] on div "Faça o login [EMAIL_ADDRESS][DOMAIN_NAME] O reCAPTCHA estava incorreto, por fav…" at bounding box center [1176, 376] width 784 height 751
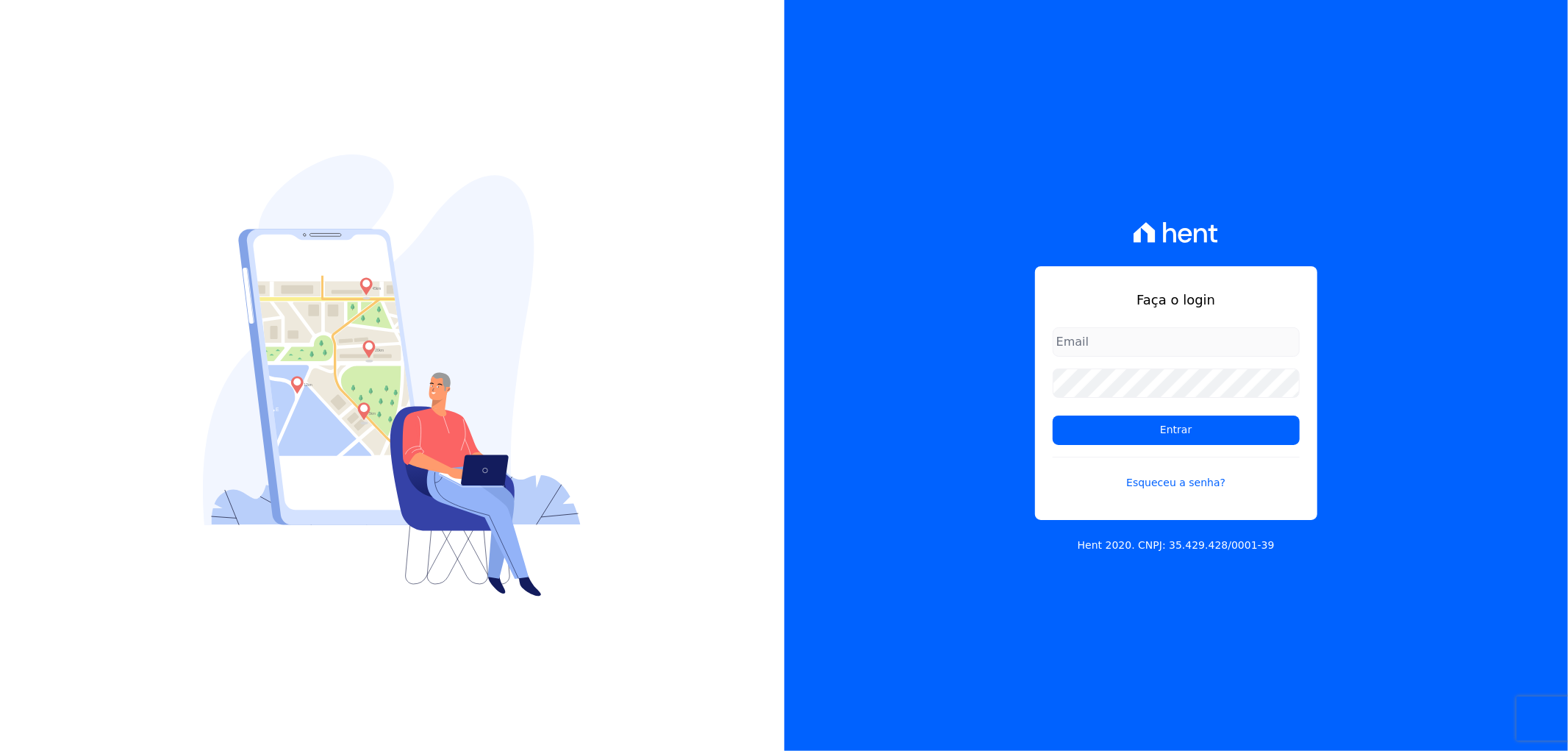
type input "[EMAIL_ADDRESS][DOMAIN_NAME]"
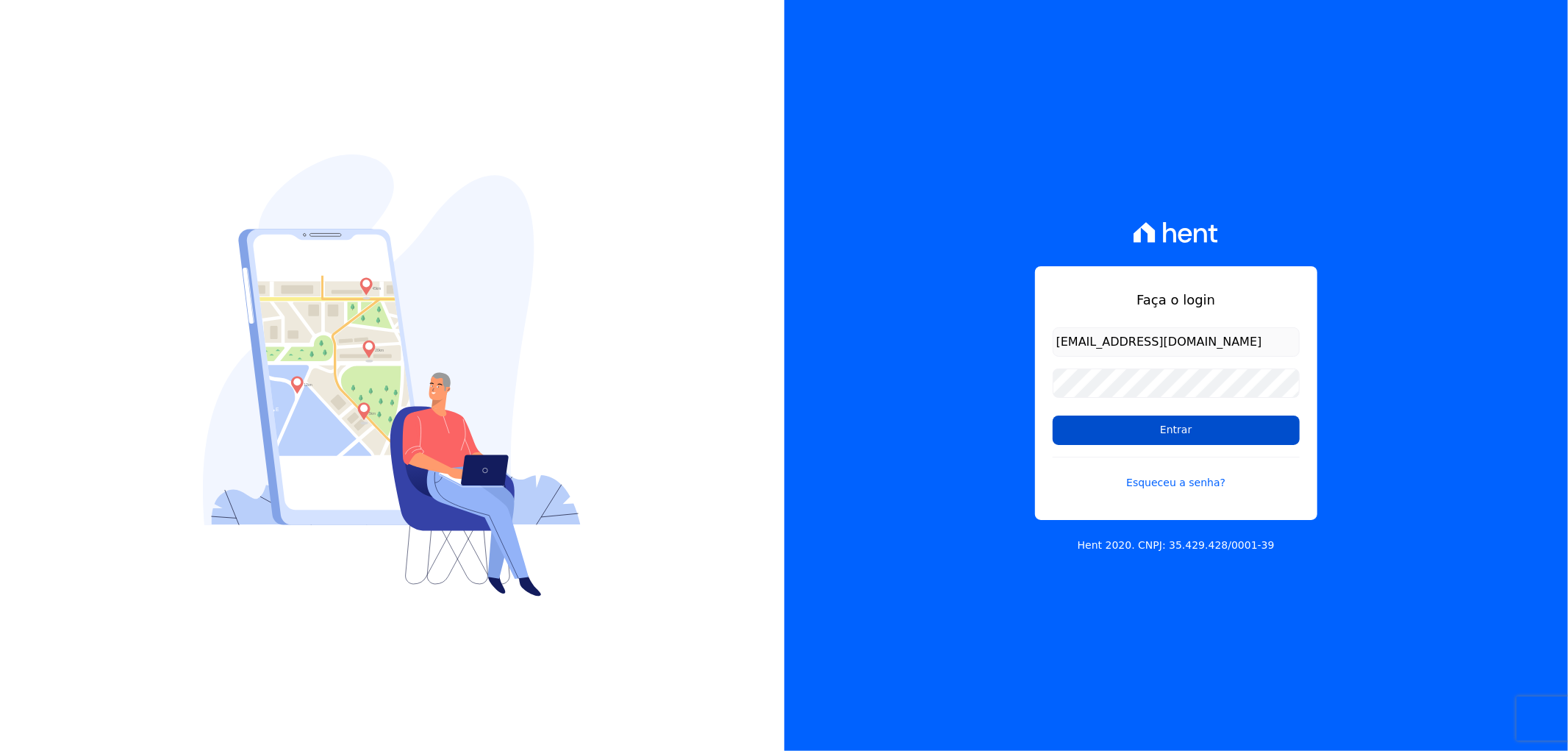
click at [1170, 438] on input "Entrar" at bounding box center [1176, 430] width 247 height 30
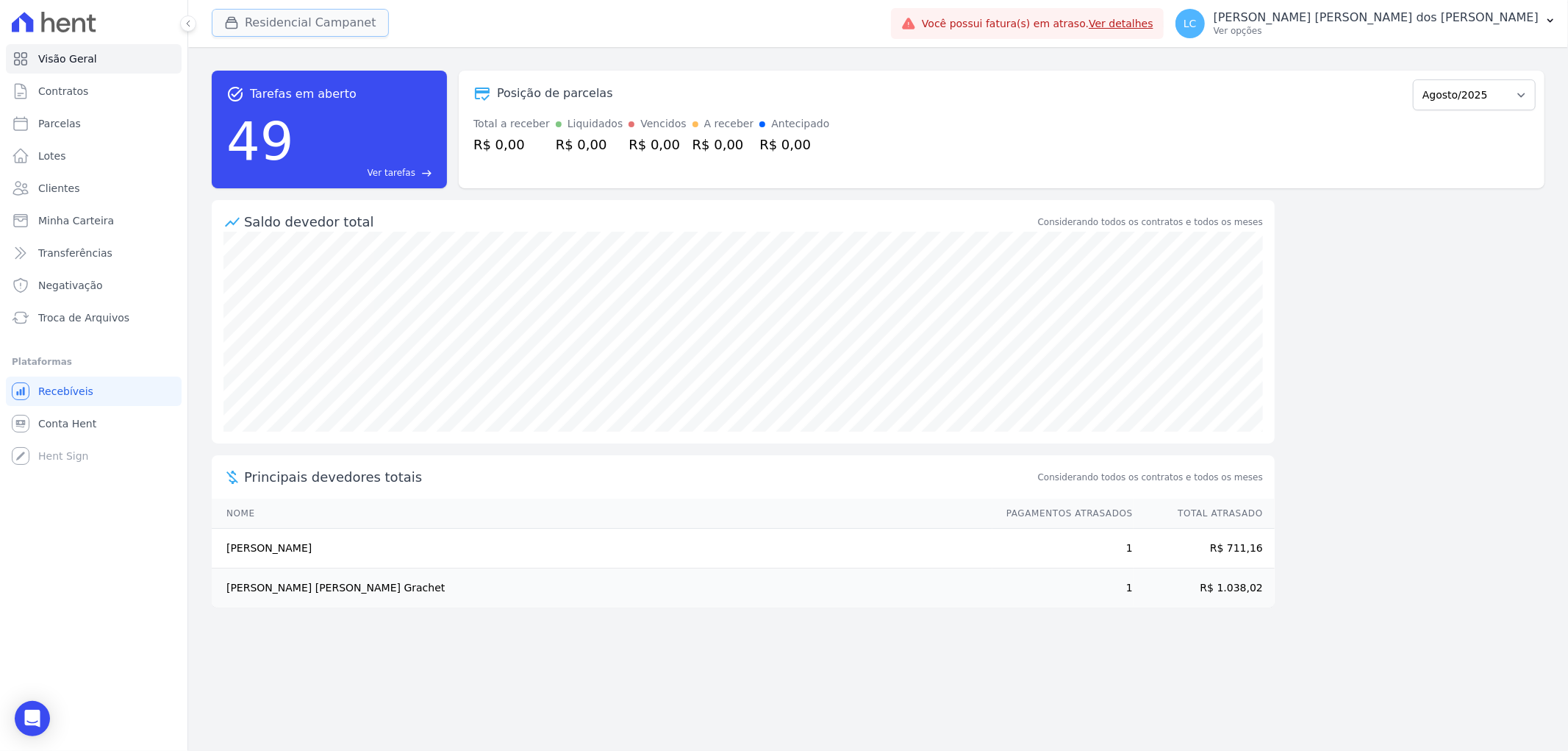
click at [261, 32] on button "Residencial Campanet" at bounding box center [300, 23] width 177 height 28
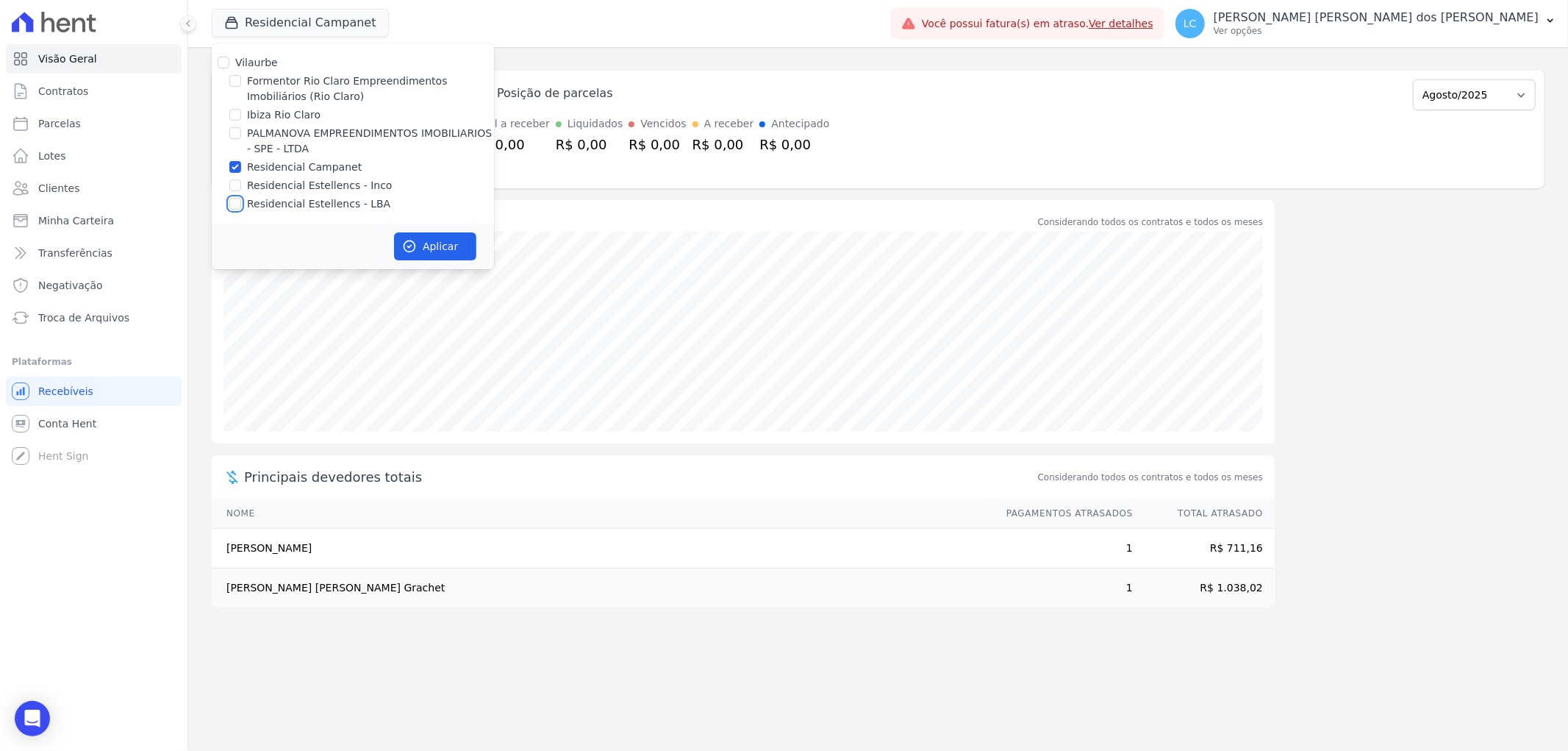
click at [232, 197] on input "Residencial Estellencs - LBA" at bounding box center [234, 203] width 11 height 11
checkbox input "true"
click at [234, 169] on input "Residencial Campanet" at bounding box center [234, 167] width 11 height 11
checkbox input "false"
click at [435, 251] on button "Aplicar" at bounding box center [435, 247] width 82 height 28
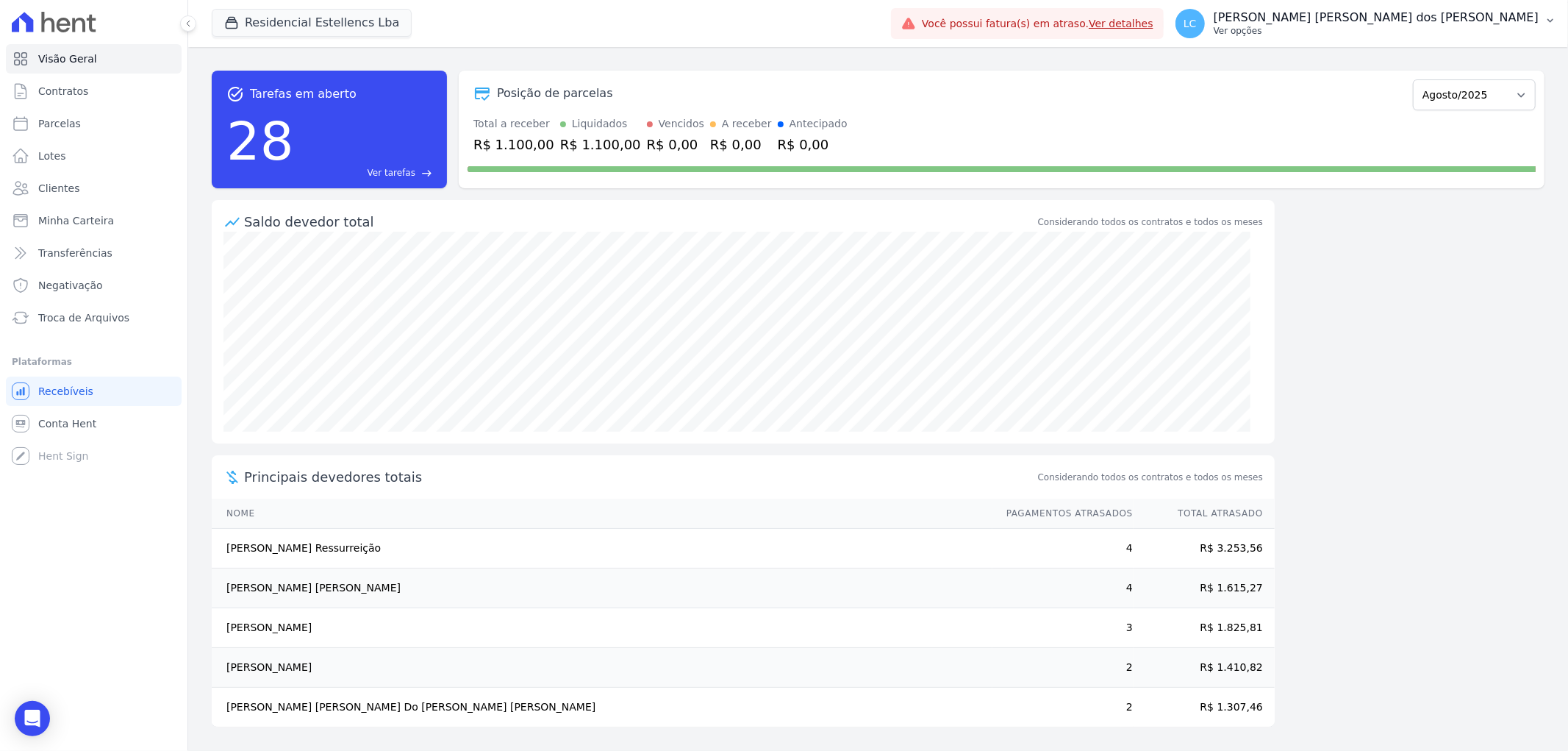
click at [1205, 25] on span "LC" at bounding box center [1190, 24] width 30 height 30
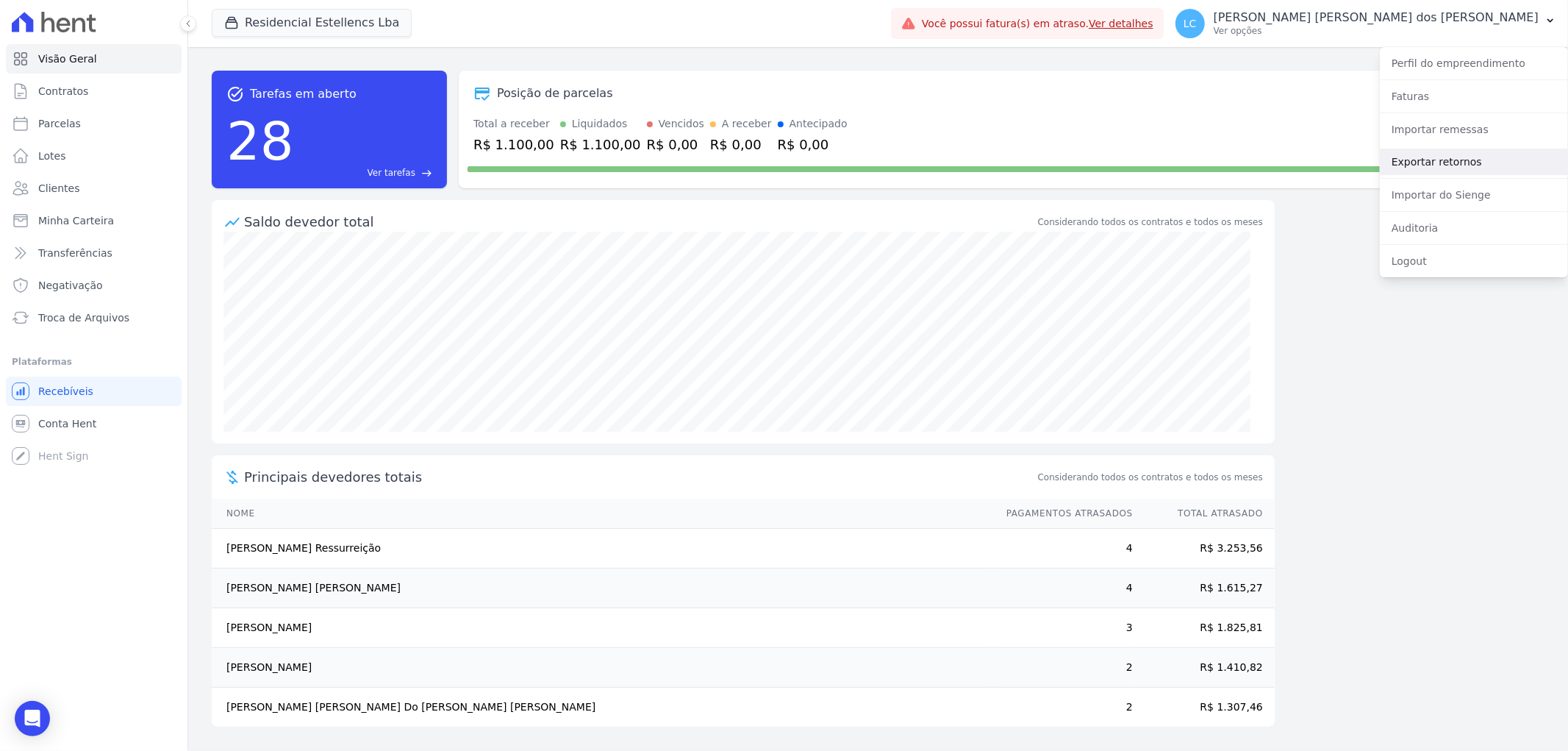
click at [1438, 165] on link "Exportar retornos" at bounding box center [1473, 161] width 189 height 26
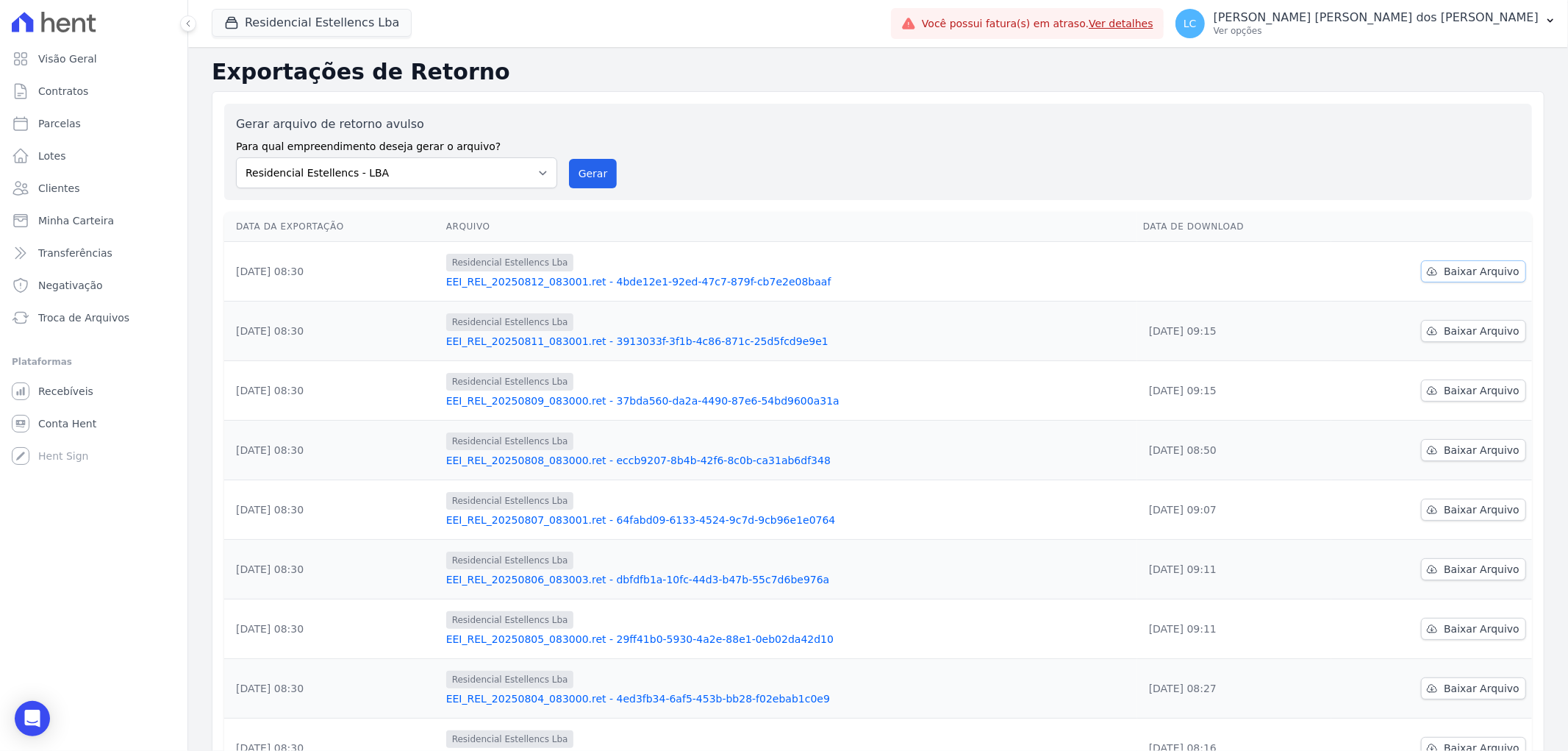
click at [1465, 273] on span "Baixar Arquivo" at bounding box center [1481, 271] width 75 height 15
click at [332, 16] on button "Residencial Estellencs Lba" at bounding box center [311, 23] width 200 height 28
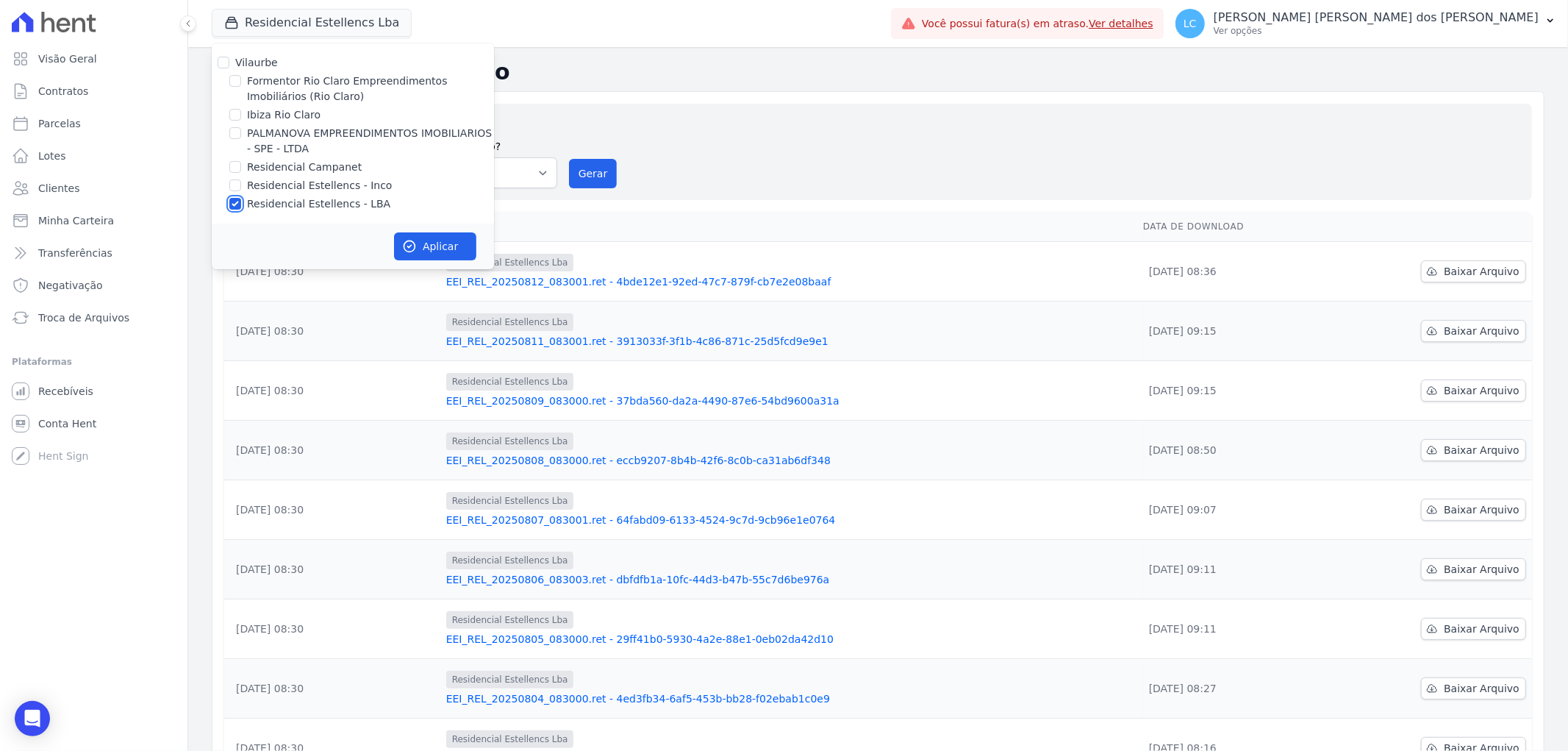
click at [232, 199] on input "Residencial Estellencs - LBA" at bounding box center [234, 203] width 11 height 11
checkbox input "false"
click at [238, 166] on input "Residencial Campanet" at bounding box center [234, 167] width 11 height 11
checkbox input "true"
click at [419, 239] on button "Aplicar" at bounding box center [435, 247] width 82 height 28
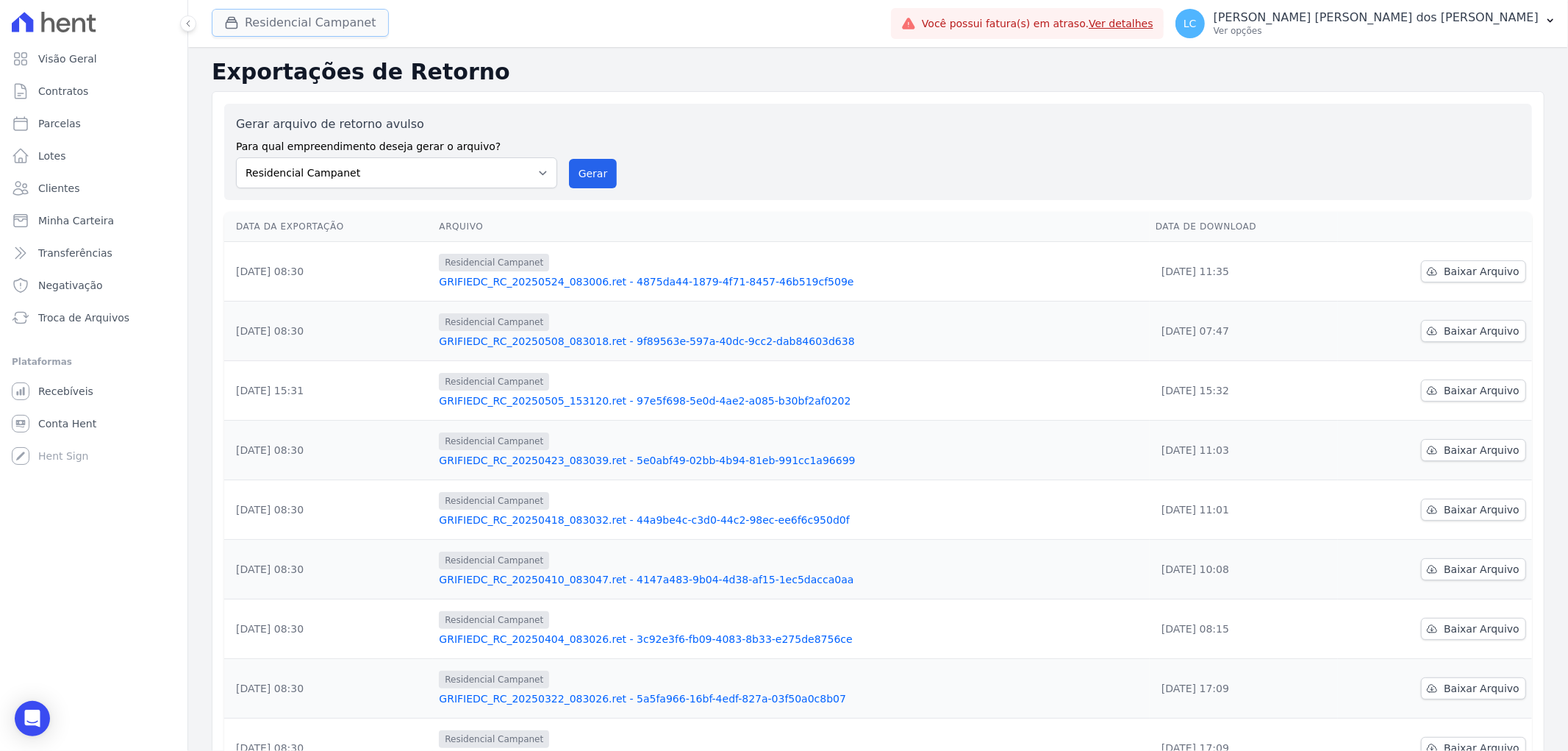
click at [288, 22] on button "Residencial Campanet" at bounding box center [300, 23] width 177 height 28
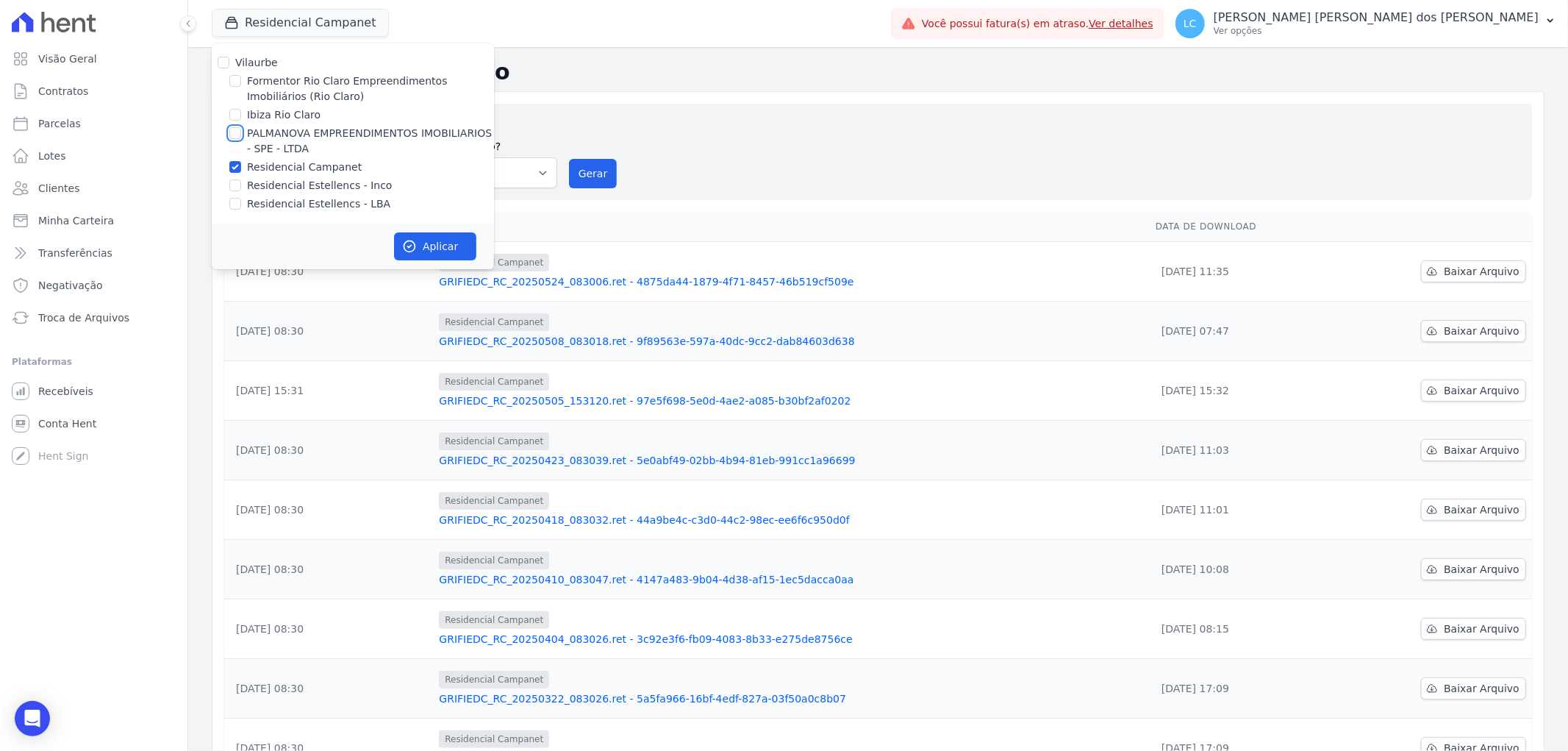
click at [233, 132] on input "PALMANOVA EMPREENDIMENTOS IMOBILIARIOS - SPE - LTDA" at bounding box center [234, 132] width 11 height 11
checkbox input "true"
drag, startPoint x: 233, startPoint y: 167, endPoint x: 316, endPoint y: 211, distance: 93.9
click at [236, 167] on input "Residencial Campanet" at bounding box center [234, 167] width 11 height 11
checkbox input "false"
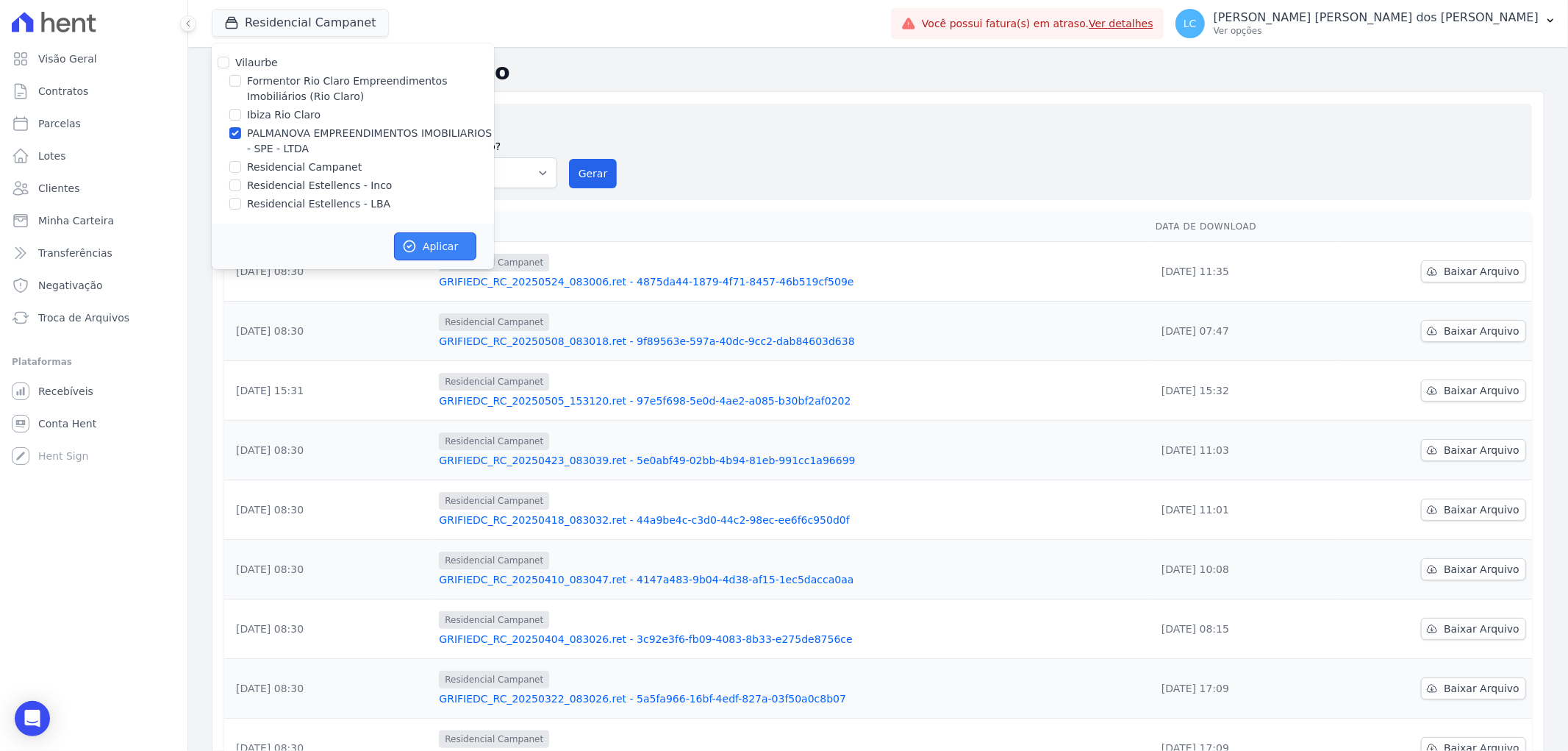
click at [423, 237] on button "Aplicar" at bounding box center [435, 247] width 82 height 28
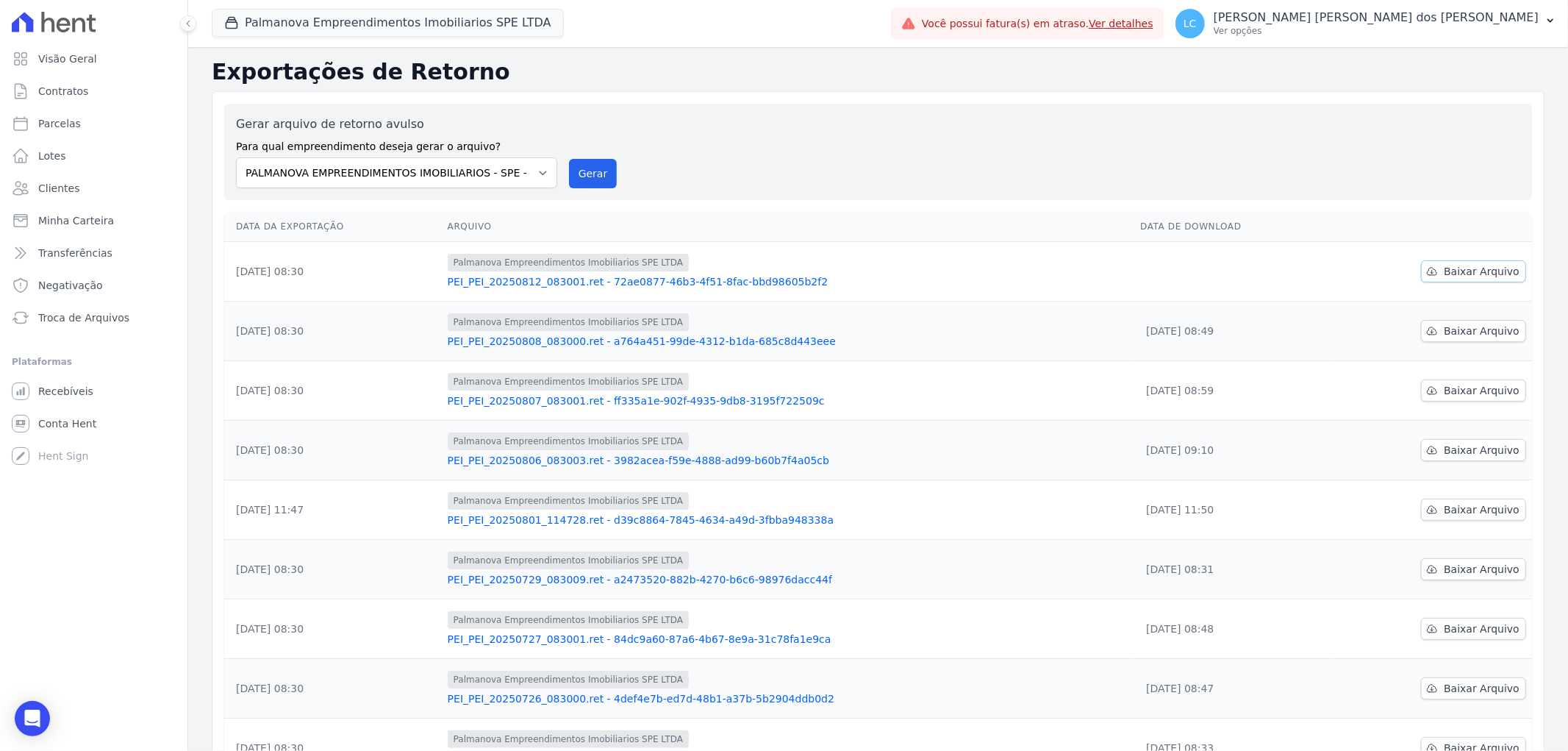
click at [1445, 269] on span "Baixar Arquivo" at bounding box center [1481, 271] width 75 height 15
click at [352, 32] on button "Palmanova Empreendimentos Imobiliarios SPE LTDA" at bounding box center [387, 23] width 352 height 28
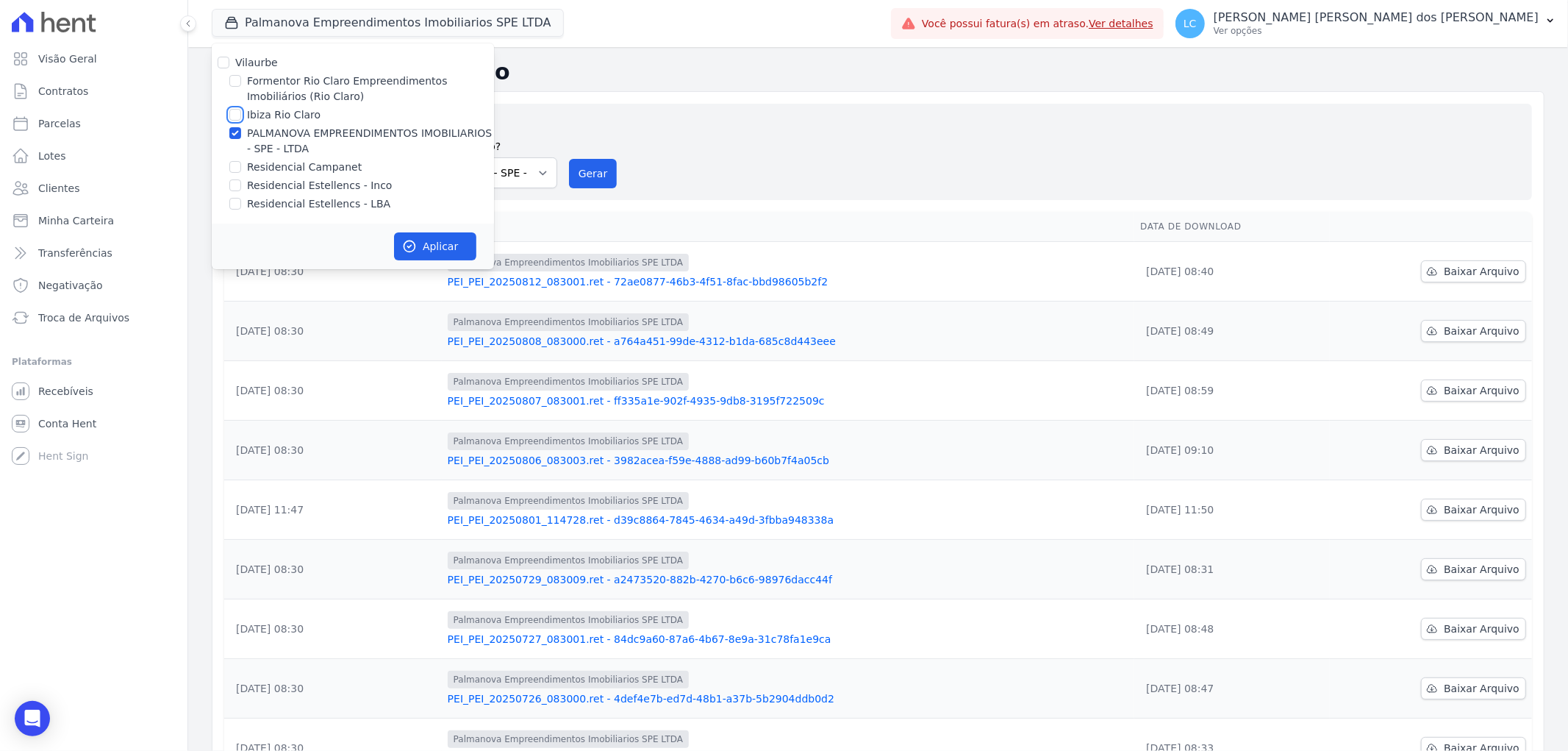
click at [231, 112] on input "Ibiza Rio Claro" at bounding box center [234, 114] width 11 height 11
checkbox input "true"
drag, startPoint x: 232, startPoint y: 132, endPoint x: 297, endPoint y: 172, distance: 76.3
click at [237, 133] on input "PALMANOVA EMPREENDIMENTOS IMOBILIARIOS - SPE - LTDA" at bounding box center [234, 132] width 11 height 11
checkbox input "false"
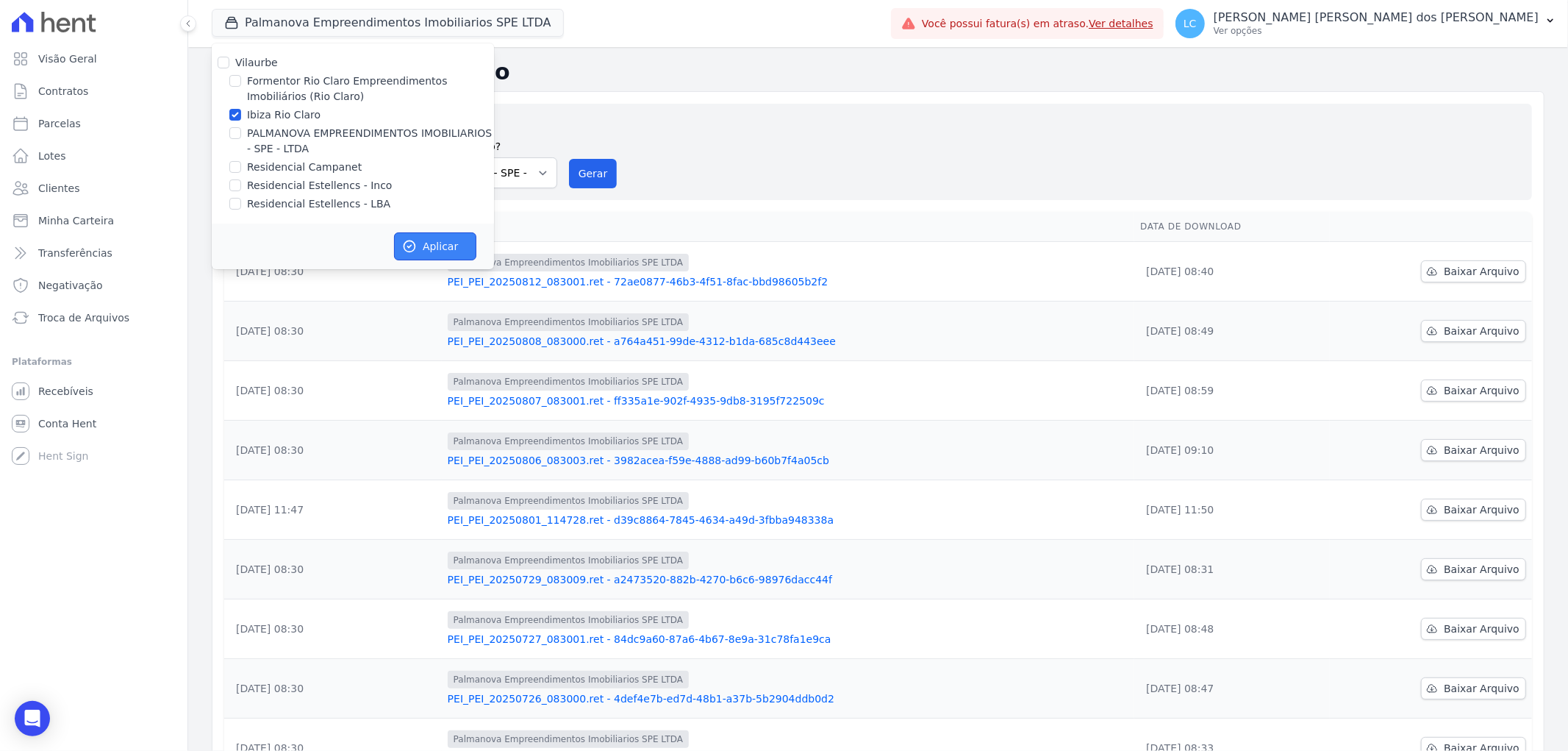
click at [434, 246] on button "Aplicar" at bounding box center [435, 247] width 82 height 28
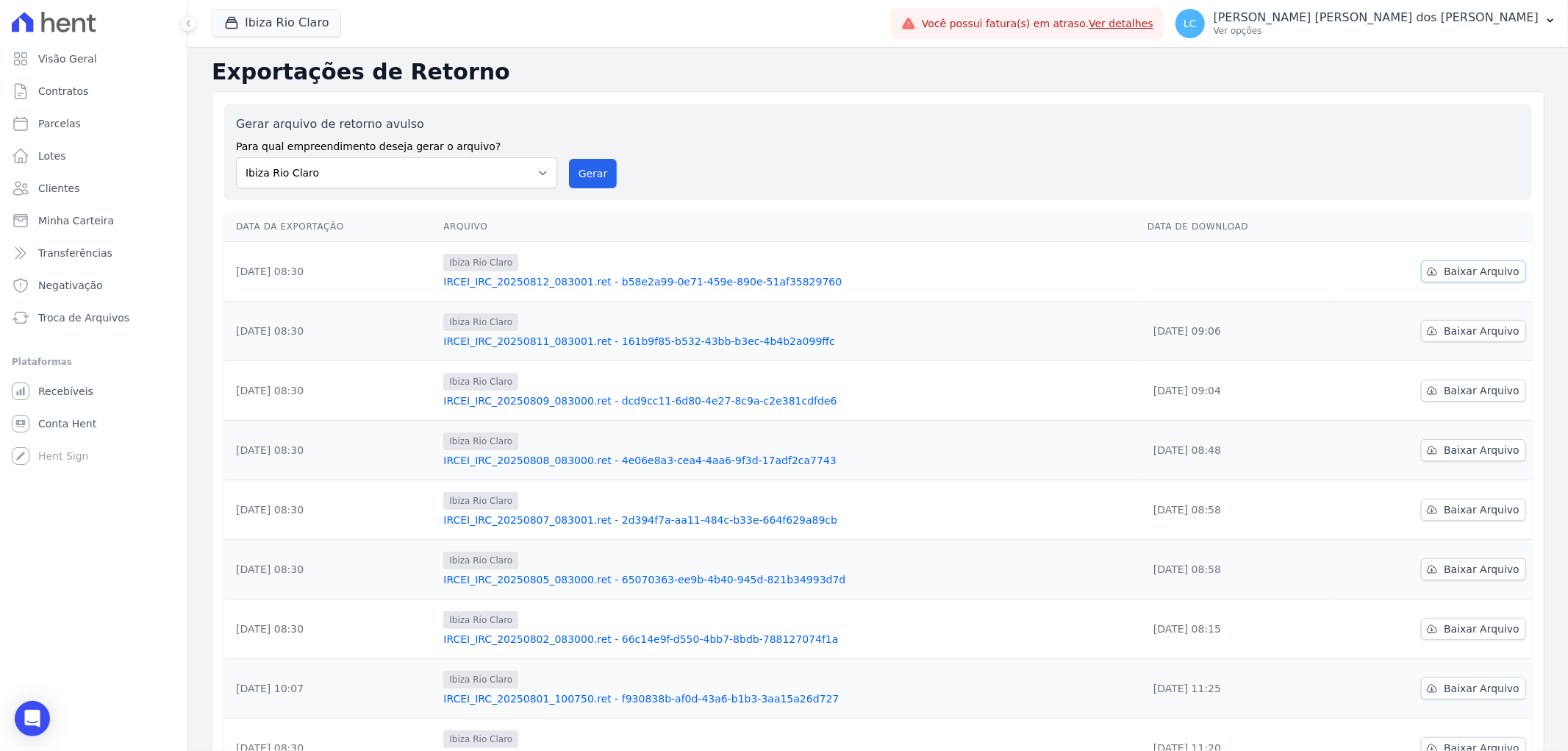
click at [1459, 278] on span "Baixar Arquivo" at bounding box center [1481, 271] width 75 height 15
click at [267, 26] on button "Ibiza Rio Claro" at bounding box center [275, 23] width 129 height 28
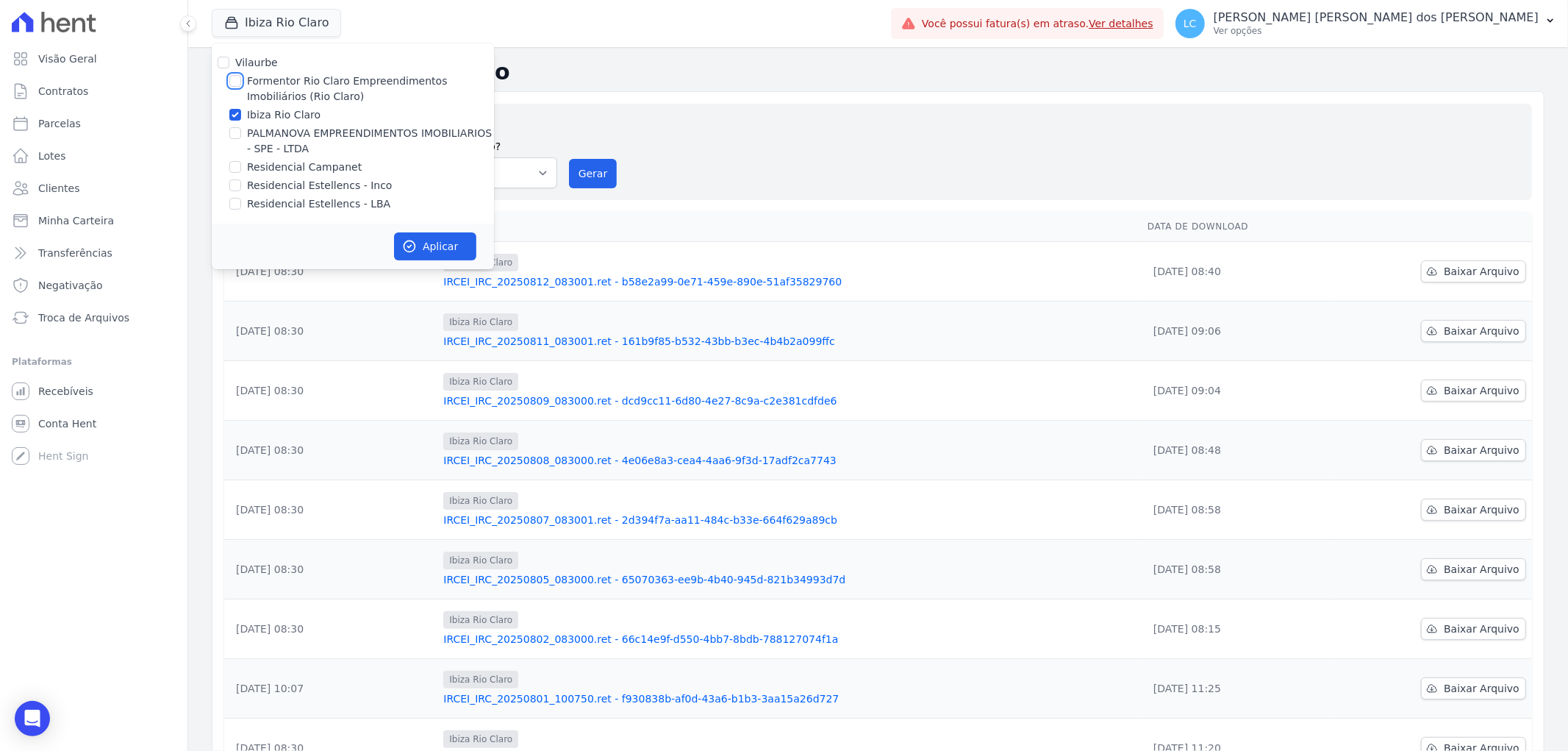
click at [232, 81] on input "Formentor Rio Claro Empreendimentos Imobiliários (Rio Claro)" at bounding box center [234, 80] width 11 height 11
checkbox input "true"
click at [233, 107] on div at bounding box center [234, 114] width 11 height 15
click at [238, 118] on input "Ibiza Rio Claro" at bounding box center [234, 114] width 11 height 11
checkbox input "false"
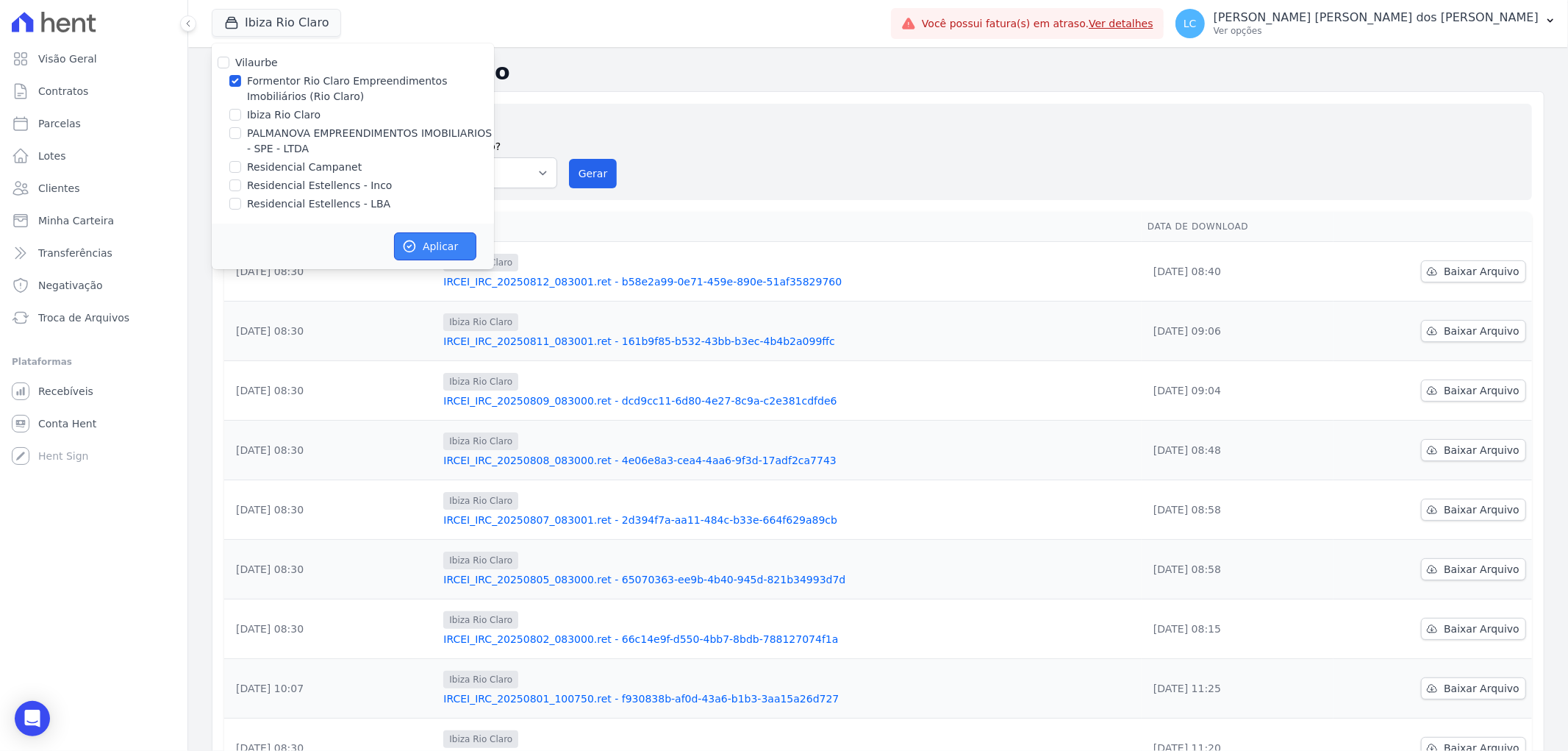
click at [431, 243] on button "Aplicar" at bounding box center [435, 247] width 82 height 28
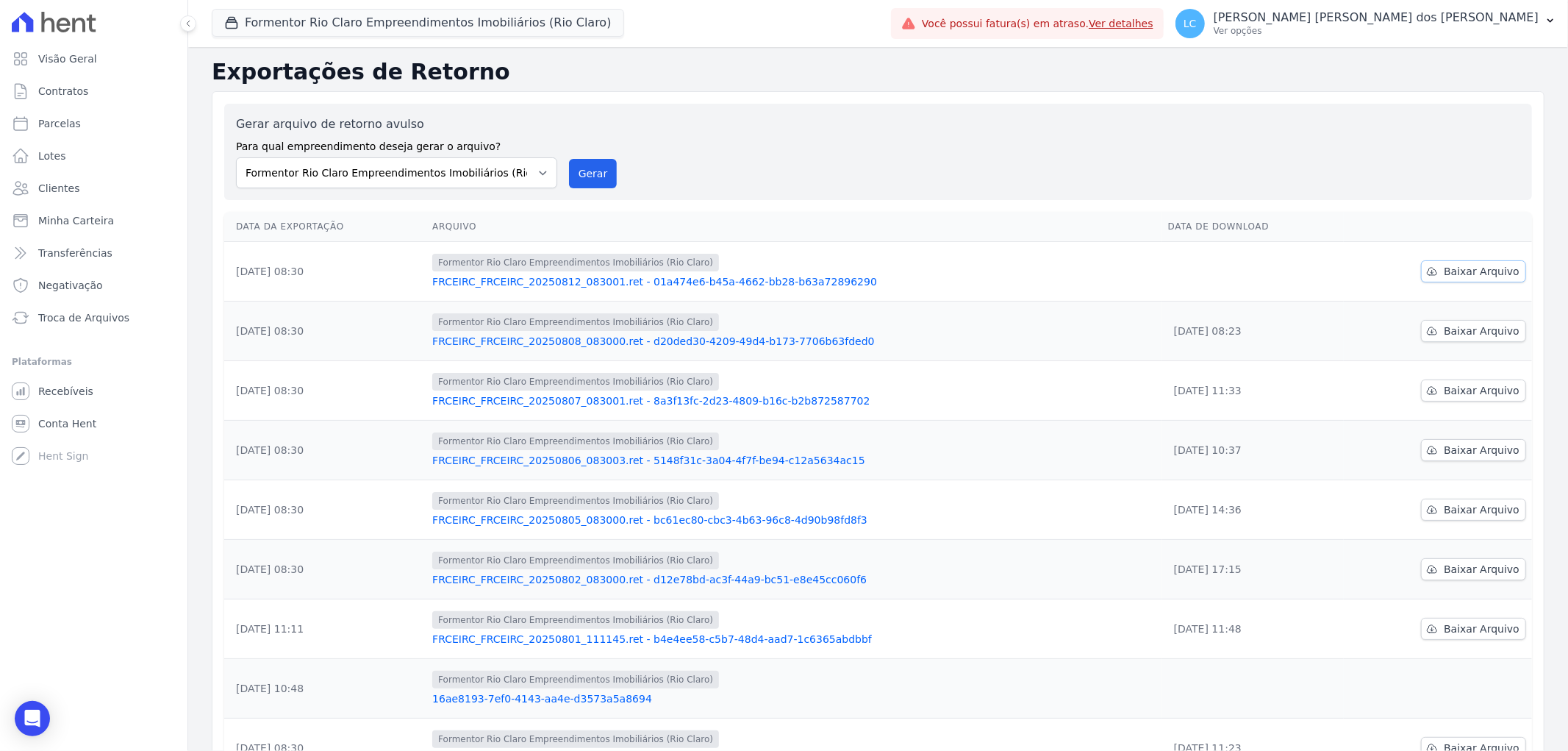
click at [1450, 268] on span "Baixar Arquivo" at bounding box center [1481, 271] width 75 height 15
click at [105, 134] on link "Parcelas" at bounding box center [94, 124] width 175 height 30
select select
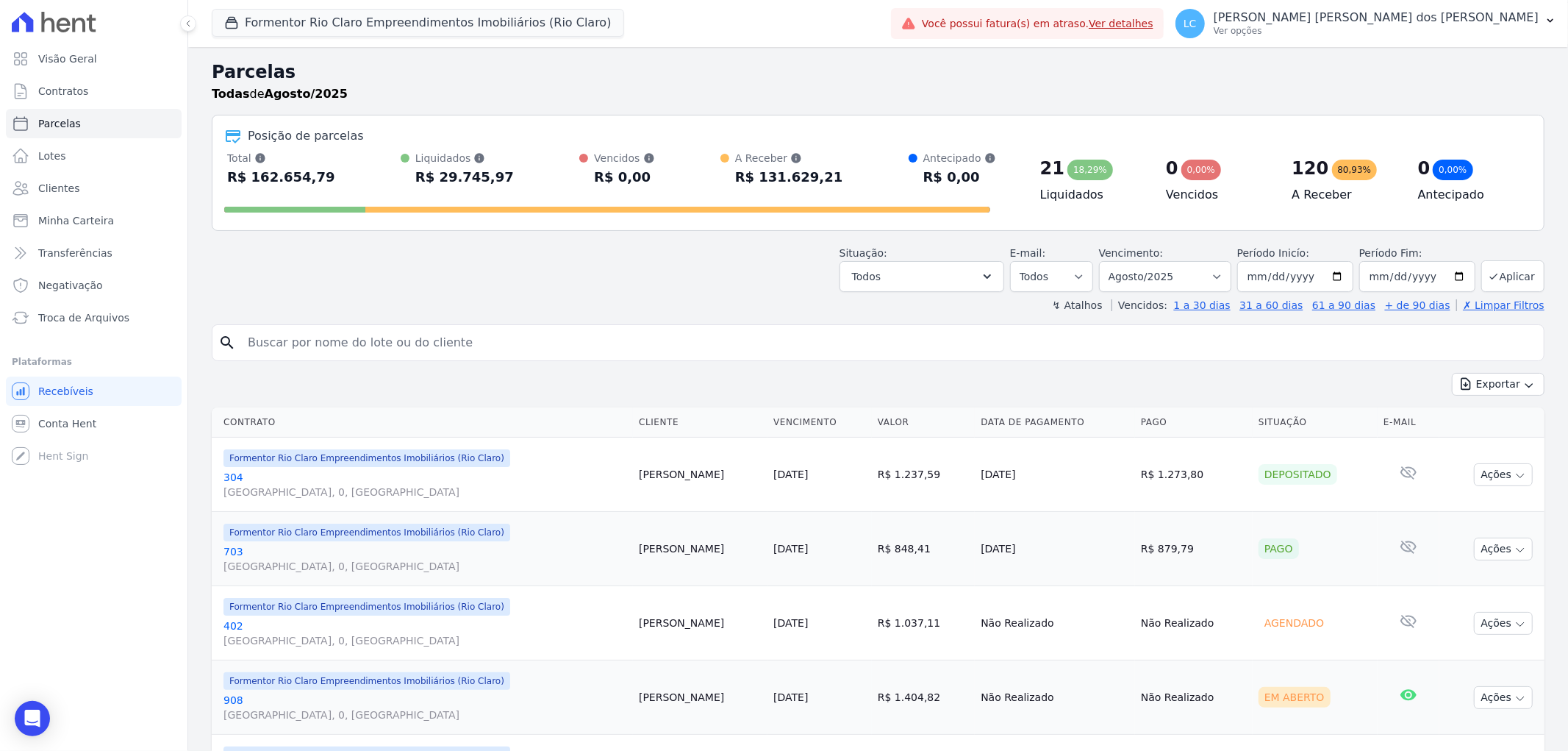
click at [486, 326] on div "search" at bounding box center [877, 343] width 1332 height 37
click at [473, 339] on input "search" at bounding box center [887, 343] width 1299 height 30
paste input "Willian Costa Ribeiro Magalhães"
type input "Willian Costa Ribeiro Magalhães"
select select
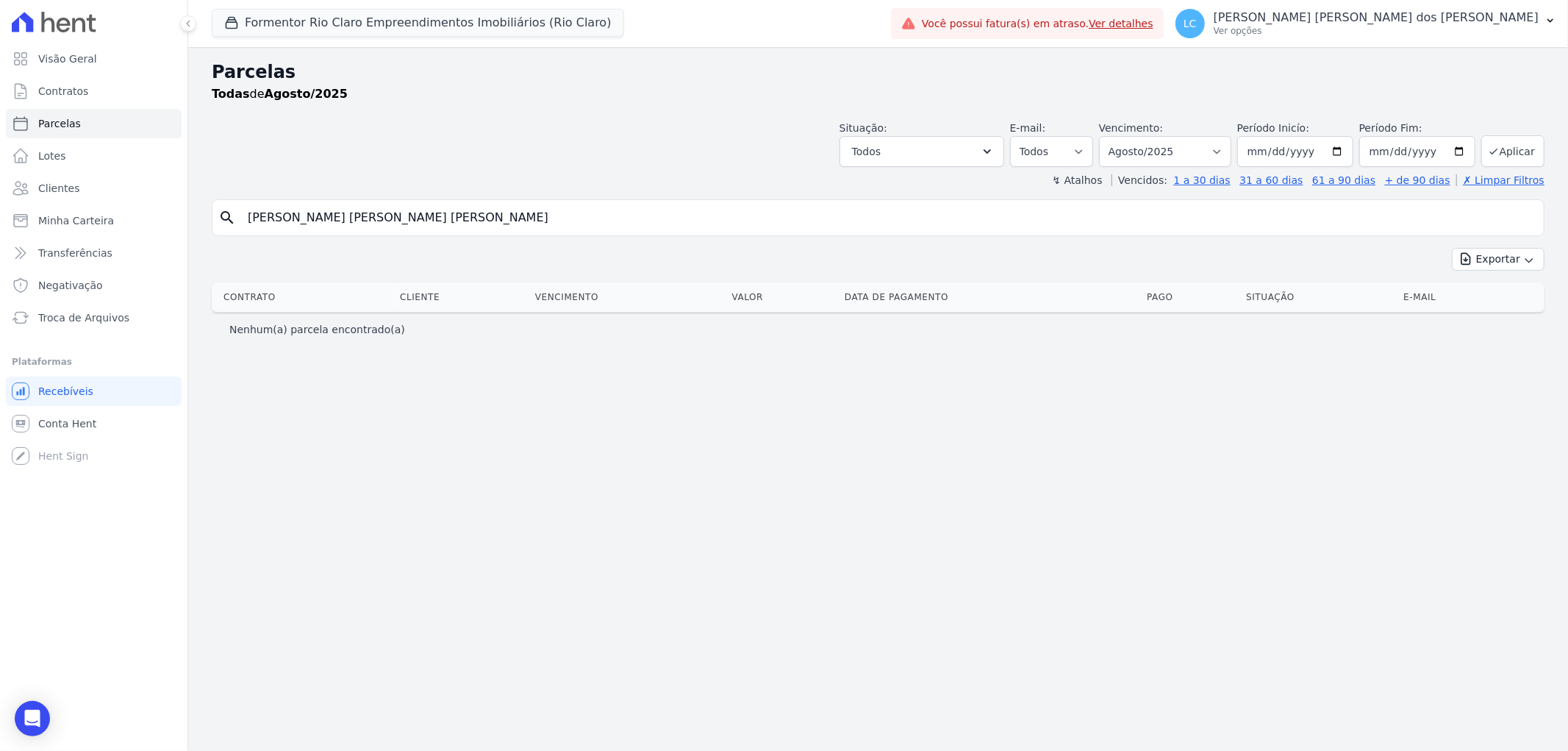
drag, startPoint x: 447, startPoint y: 217, endPoint x: 342, endPoint y: 211, distance: 105.2
click at [320, 218] on input "Willian Costa Ribeiro Magalhães" at bounding box center [887, 218] width 1299 height 30
type input "Willian Costa"
select select
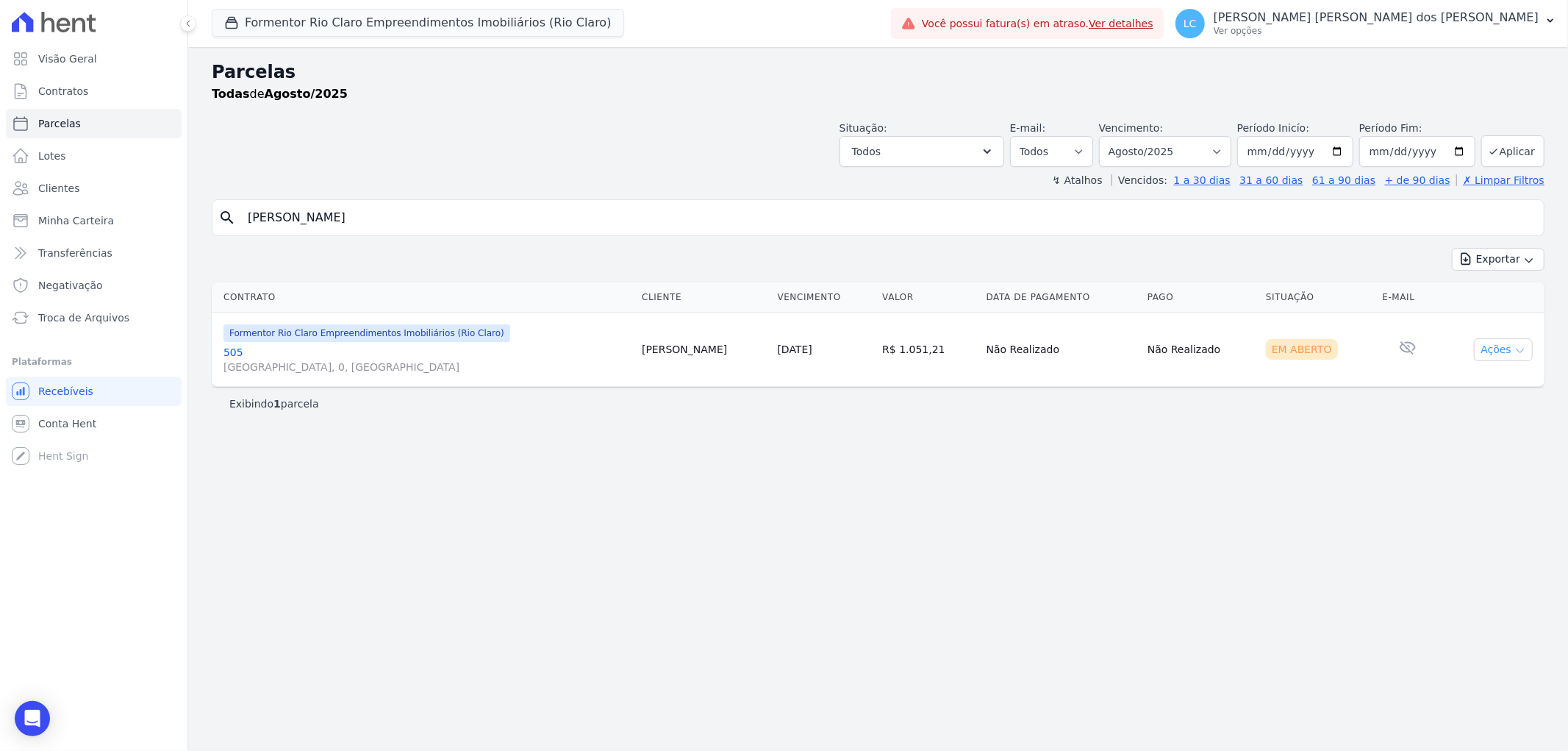
click at [1503, 354] on button "Ações" at bounding box center [1502, 350] width 59 height 23
click at [1474, 377] on link "Ver boleto" at bounding box center [1497, 383] width 141 height 27
